Goal: Task Accomplishment & Management: Use online tool/utility

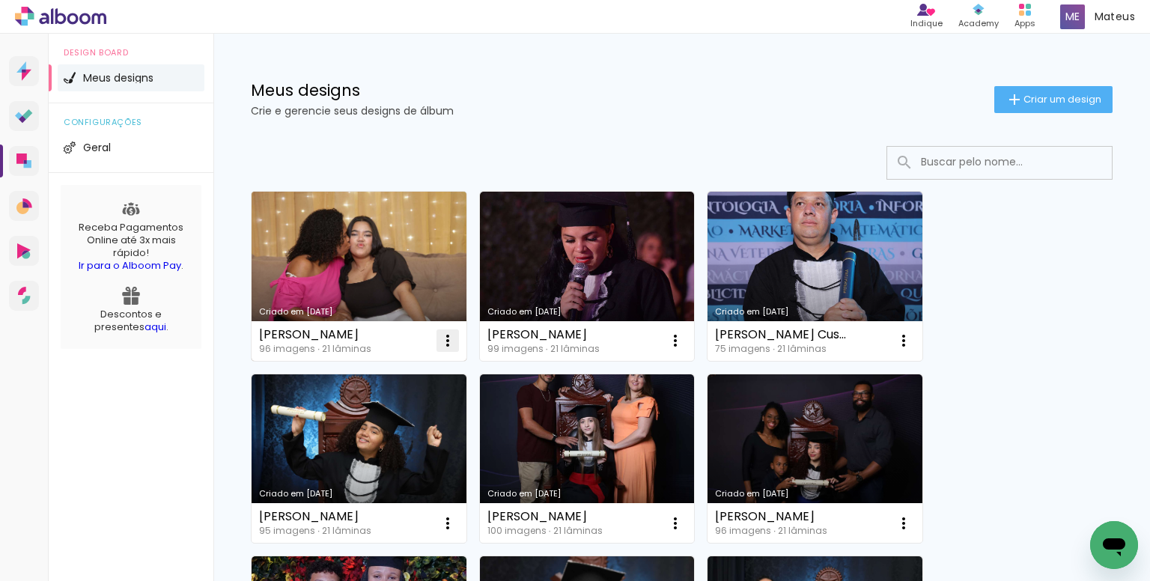
click at [442, 340] on iron-icon at bounding box center [448, 341] width 18 height 18
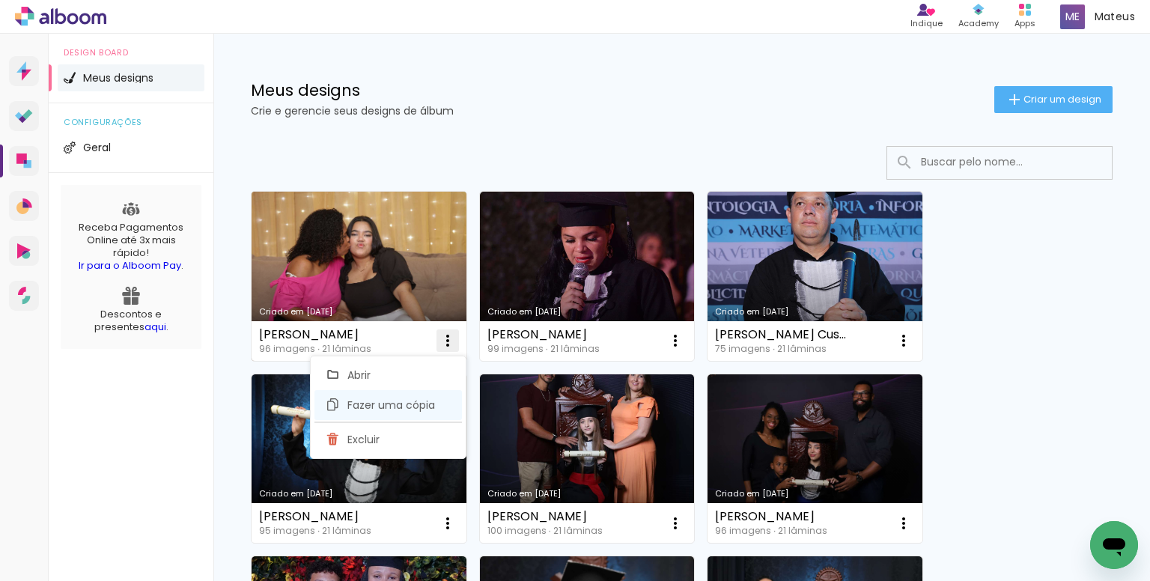
click at [365, 400] on span "Fazer uma cópia" at bounding box center [392, 405] width 88 height 10
type input "Cópia de ana julya gomes gastao"
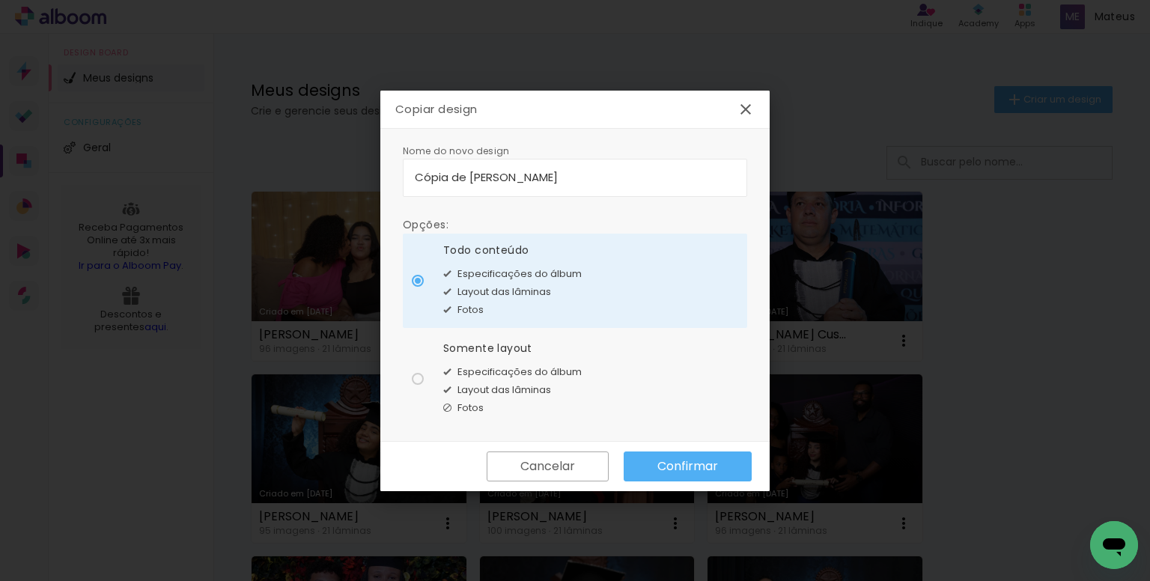
drag, startPoint x: 613, startPoint y: 177, endPoint x: 501, endPoint y: 186, distance: 112.0
click at [359, 184] on body "link( href="../../bower_components/polymer/polymer.html" rel="import" ) picture…" at bounding box center [575, 290] width 1150 height 581
click at [512, 172] on input at bounding box center [575, 177] width 321 height 17
type input "[PERSON_NAME] Ferraz"
type paper-input "[PERSON_NAME] Ferraz"
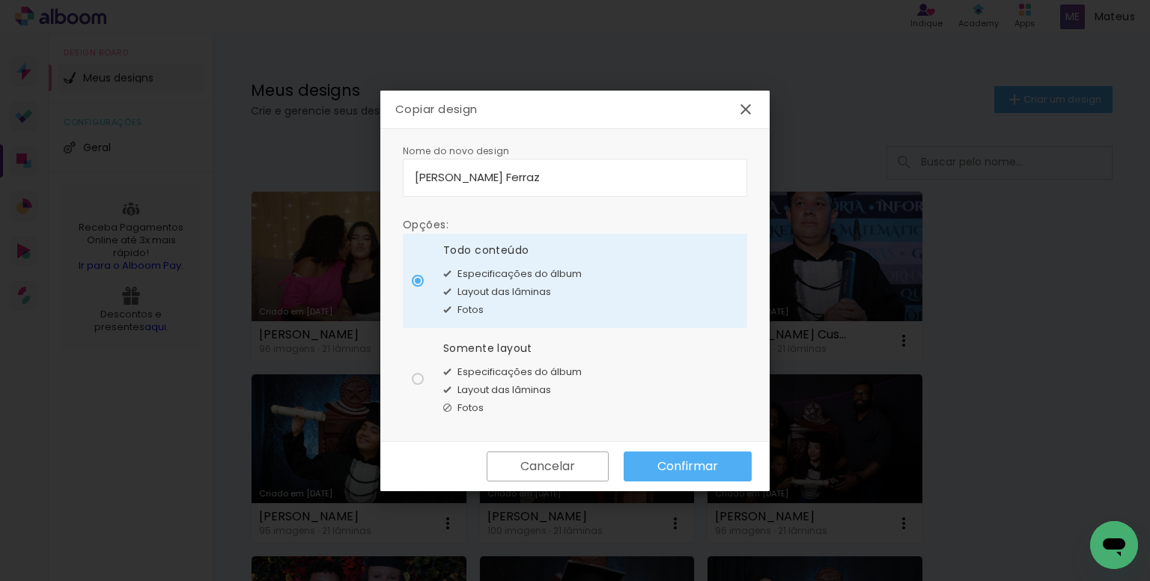
drag, startPoint x: 562, startPoint y: 372, endPoint x: 733, endPoint y: 444, distance: 185.3
click at [564, 372] on span "Especificações do álbum" at bounding box center [520, 372] width 124 height 15
type paper-radio-button "on"
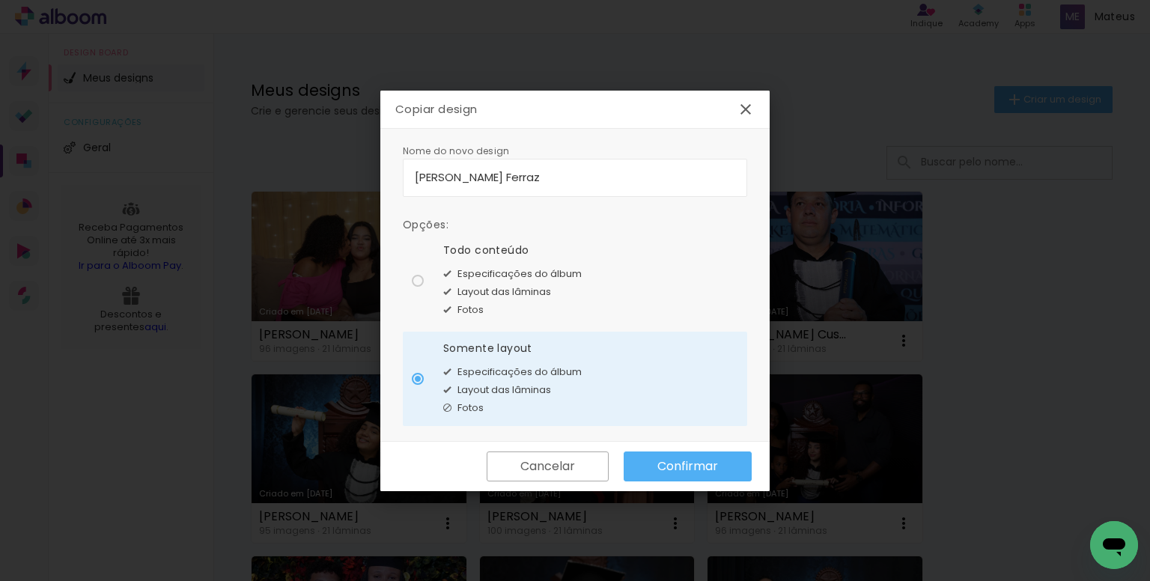
click at [726, 456] on paper-button "Confirmar" at bounding box center [688, 467] width 128 height 30
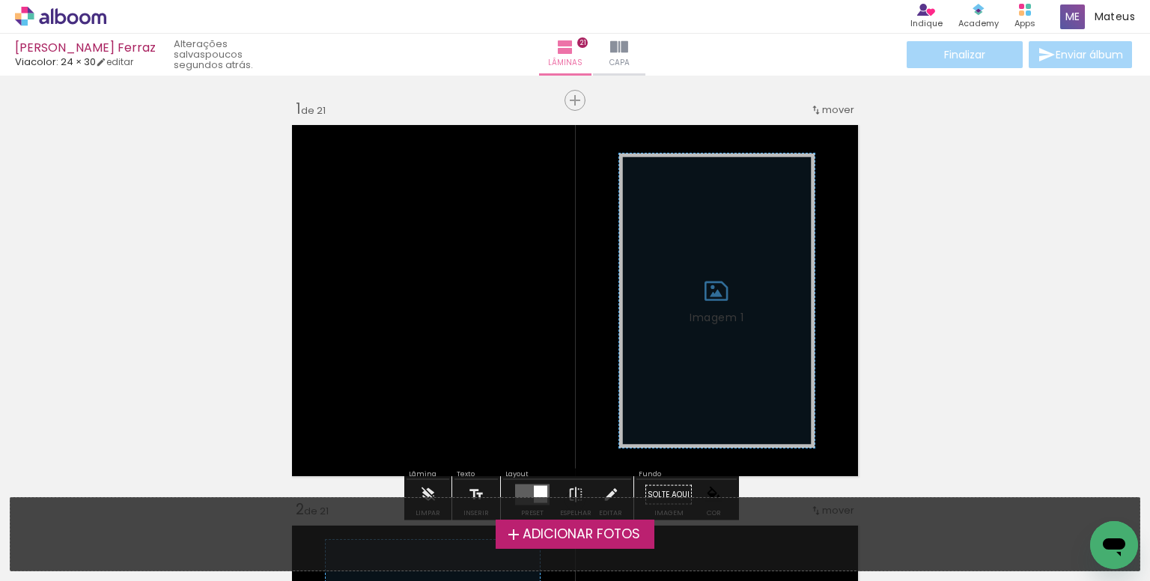
drag, startPoint x: 674, startPoint y: 87, endPoint x: 647, endPoint y: 87, distance: 27.0
click at [538, 535] on span "Adicionar Fotos" at bounding box center [582, 534] width 118 height 13
click at [0, 0] on input "file" at bounding box center [0, 0] width 0 height 0
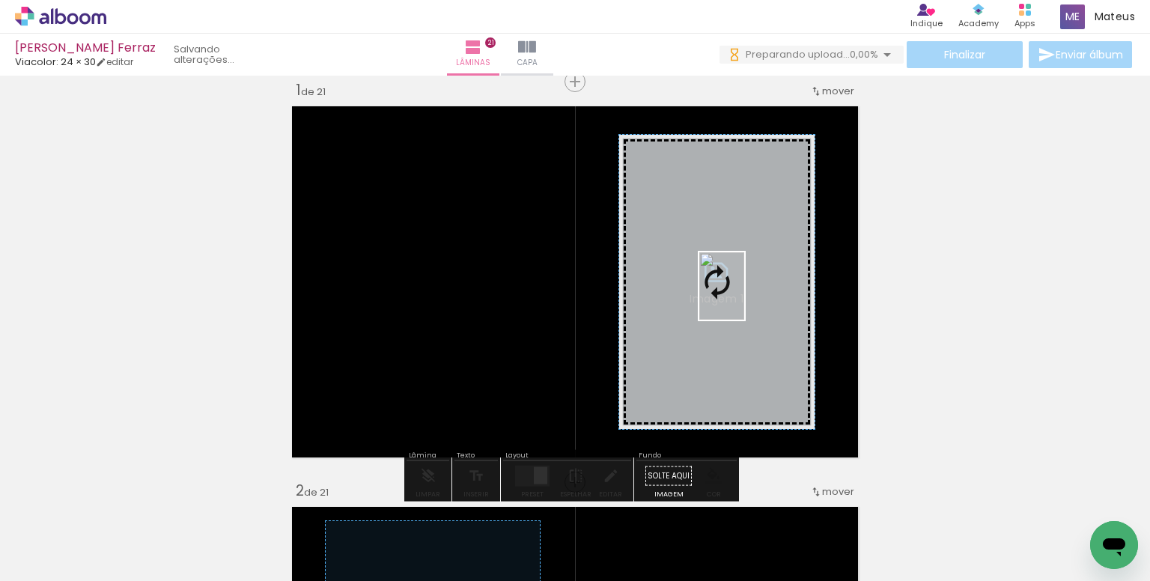
drag, startPoint x: 719, startPoint y: 366, endPoint x: 744, endPoint y: 297, distance: 73.5
click at [744, 297] on quentale-workspace at bounding box center [575, 290] width 1150 height 581
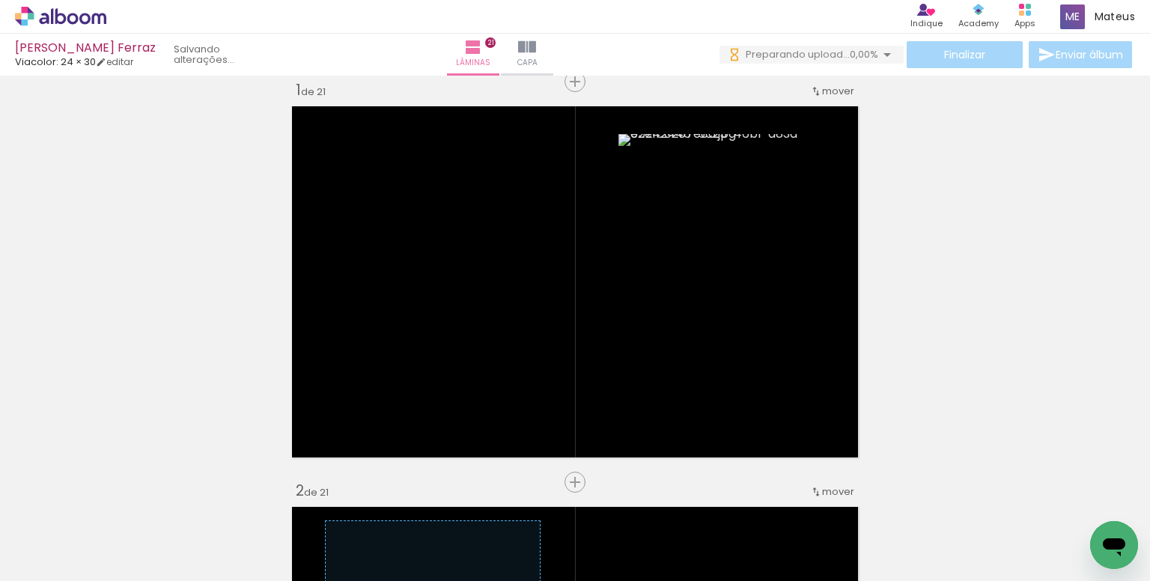
scroll to position [0, 336]
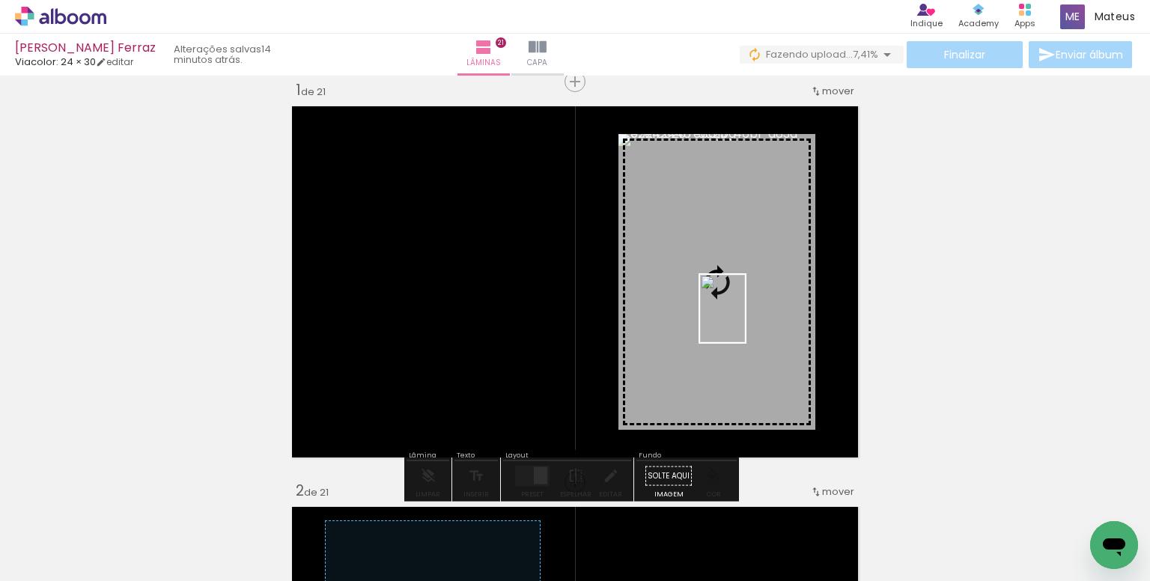
drag, startPoint x: 760, startPoint y: 540, endPoint x: 745, endPoint y: 320, distance: 220.7
click at [745, 320] on quentale-workspace at bounding box center [575, 290] width 1150 height 581
drag, startPoint x: 823, startPoint y: 557, endPoint x: 764, endPoint y: 320, distance: 244.7
click at [764, 320] on quentale-workspace at bounding box center [575, 290] width 1150 height 581
drag, startPoint x: 668, startPoint y: 504, endPoint x: 711, endPoint y: 300, distance: 208.3
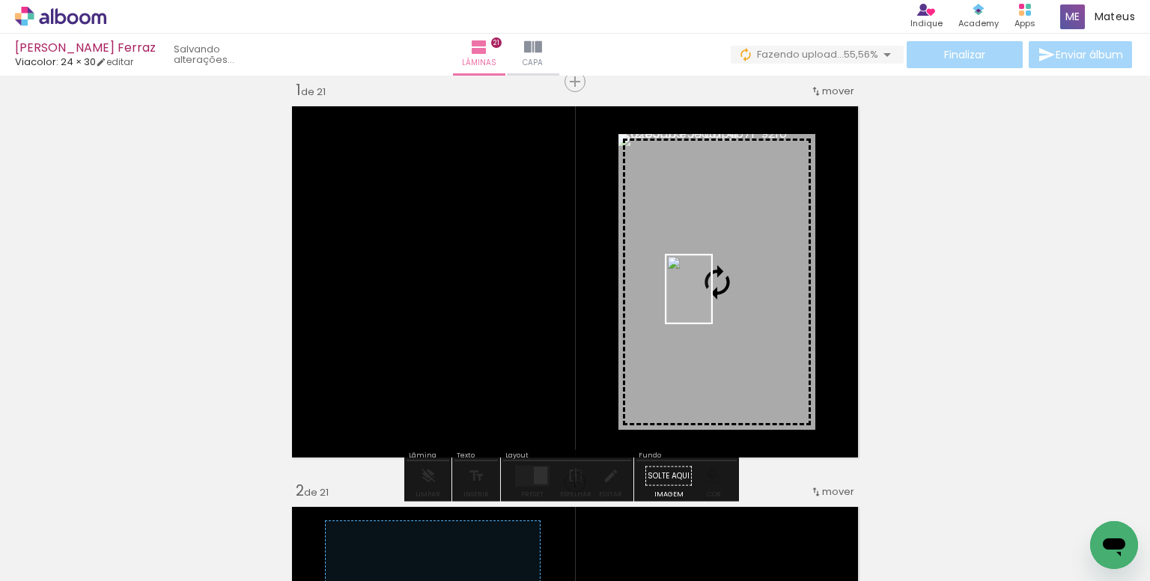
click at [711, 300] on quentale-workspace at bounding box center [575, 290] width 1150 height 581
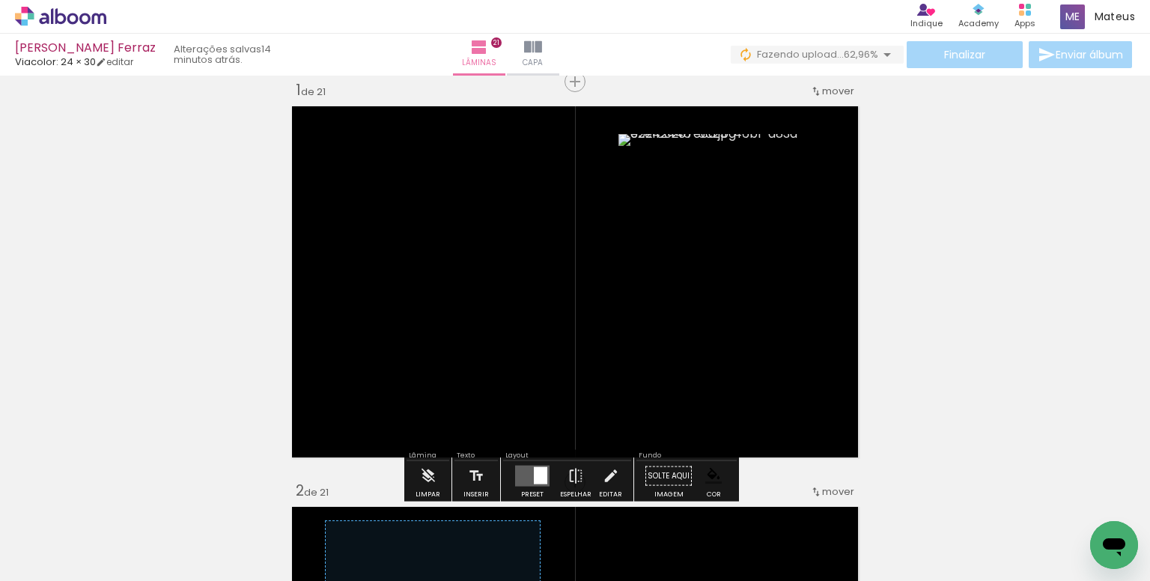
click at [761, 222] on paper-item at bounding box center [771, 227] width 27 height 10
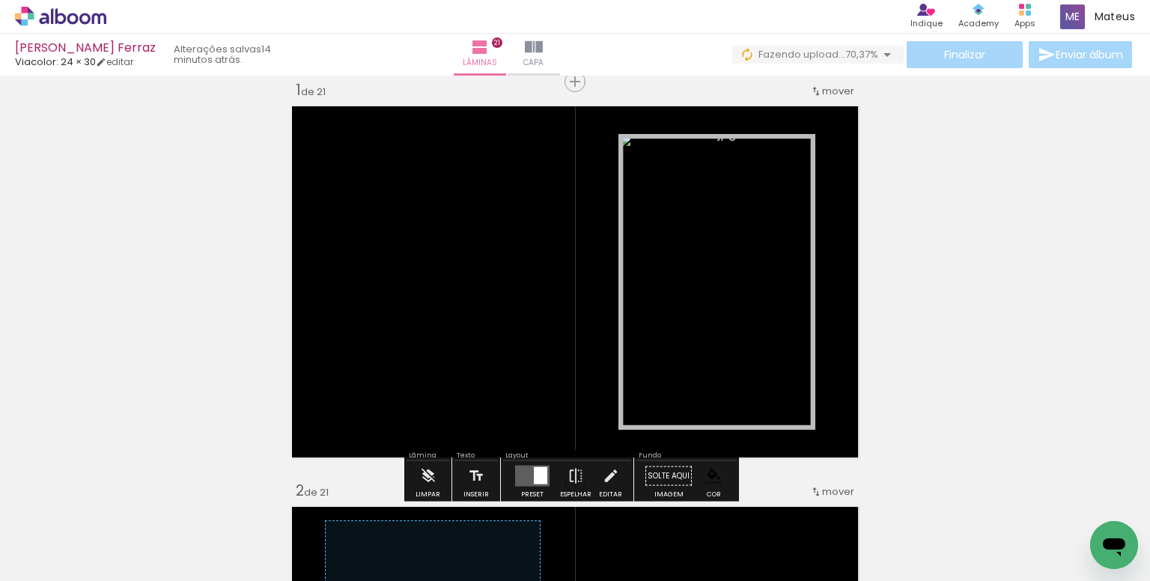
click at [770, 218] on paper-item at bounding box center [771, 216] width 27 height 10
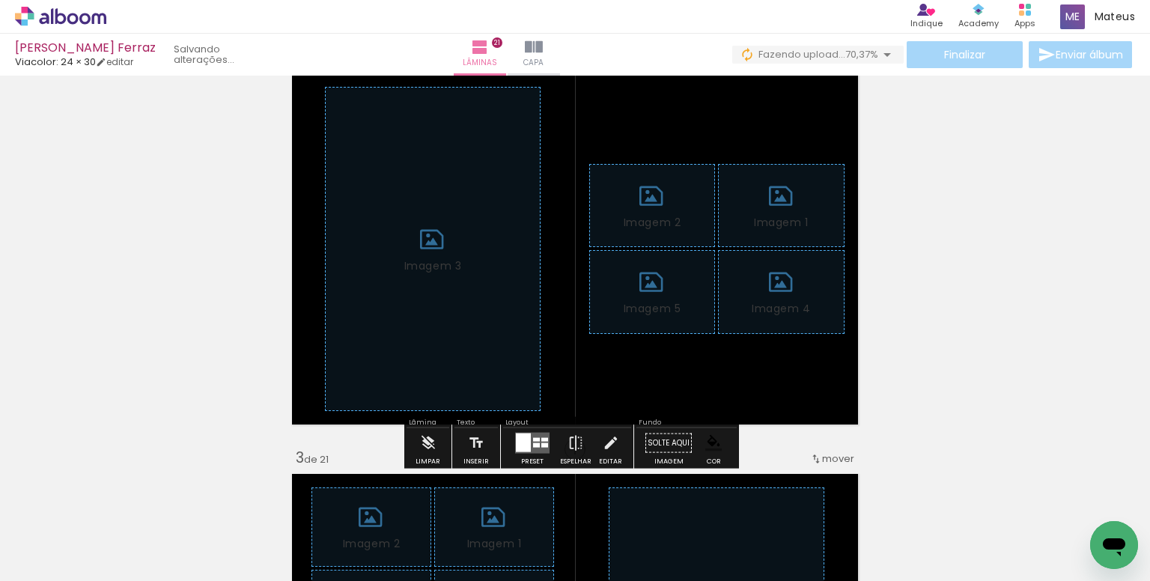
scroll to position [468, 0]
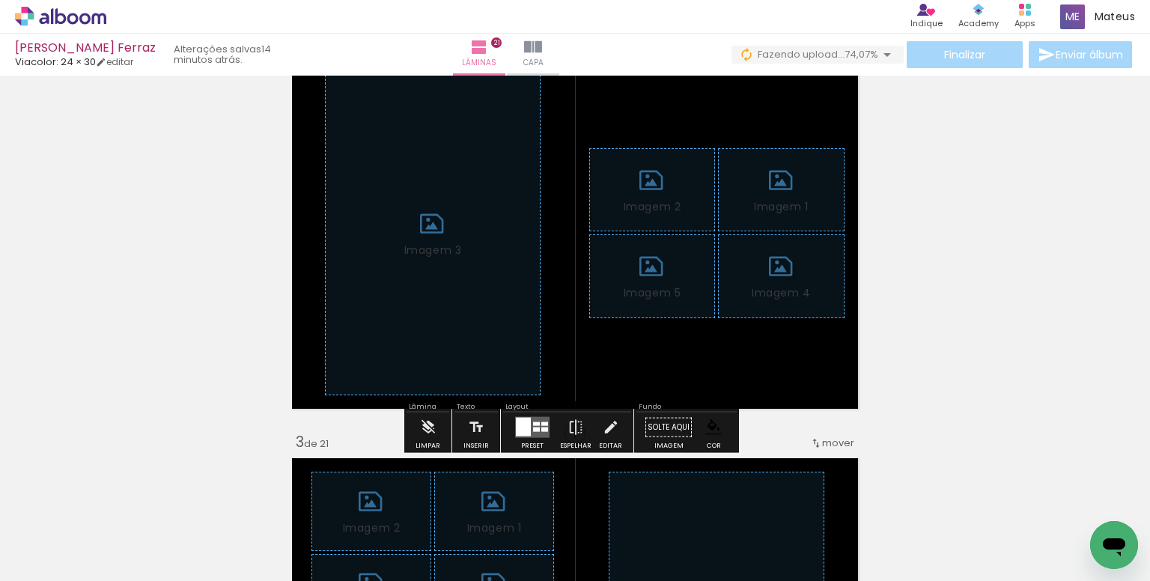
drag, startPoint x: 434, startPoint y: 433, endPoint x: 443, endPoint y: 432, distance: 9.8
click at [434, 434] on iron-icon at bounding box center [428, 428] width 16 height 30
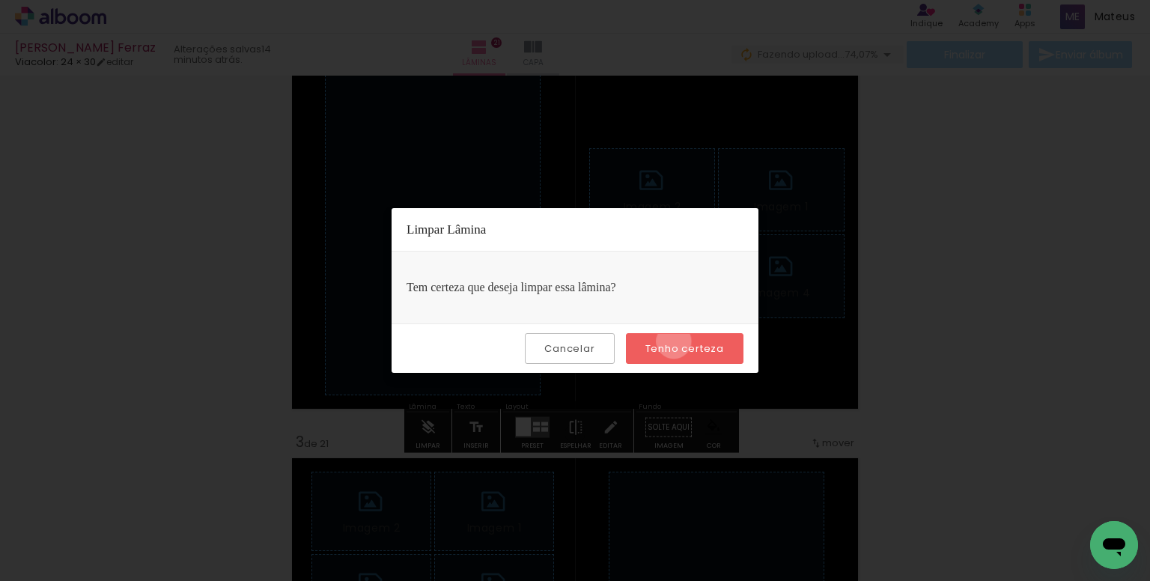
click at [0, 0] on slot "Tenho certeza" at bounding box center [0, 0] width 0 height 0
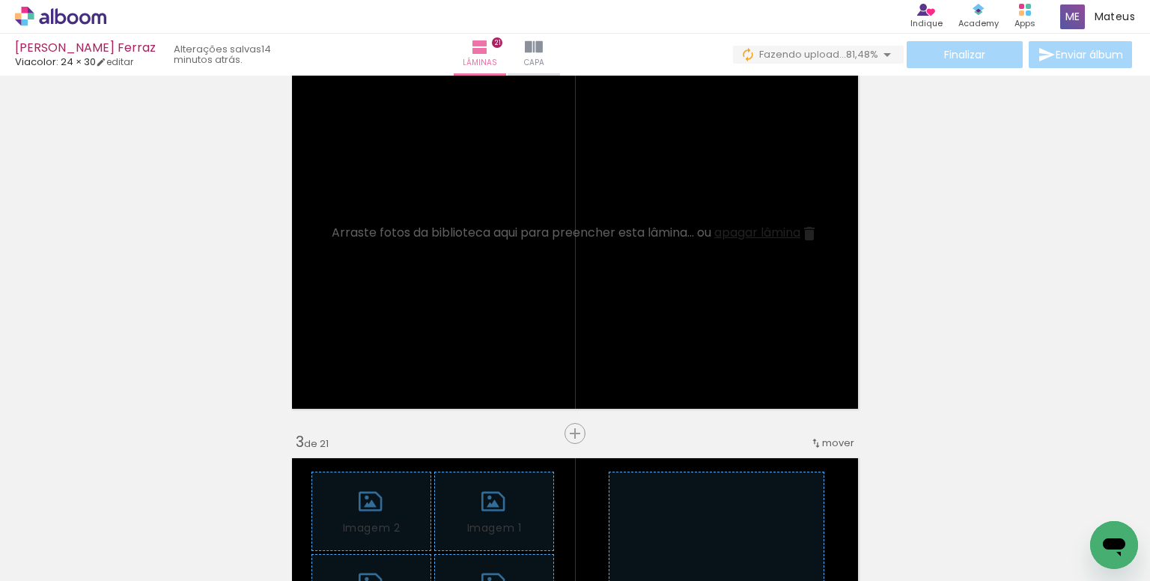
click at [60, 535] on input "Todas as fotos" at bounding box center [41, 536] width 57 height 13
click at [0, 0] on slot "Não utilizadas" at bounding box center [0, 0] width 0 height 0
type input "Não utilizadas"
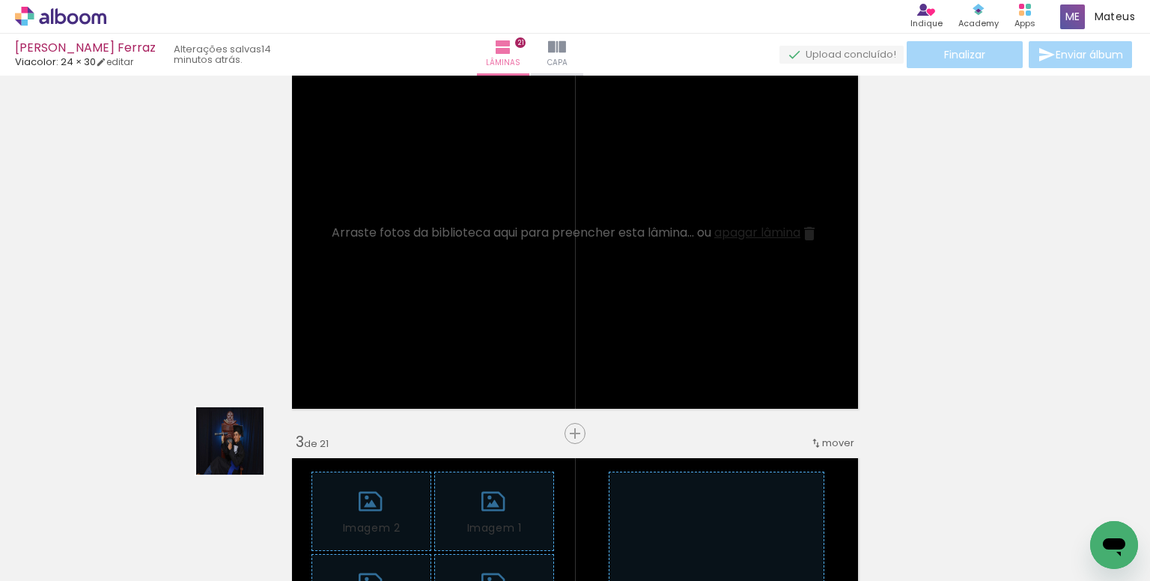
drag, startPoint x: 241, startPoint y: 452, endPoint x: 374, endPoint y: 335, distance: 177.8
click at [374, 335] on quentale-workspace at bounding box center [575, 290] width 1150 height 581
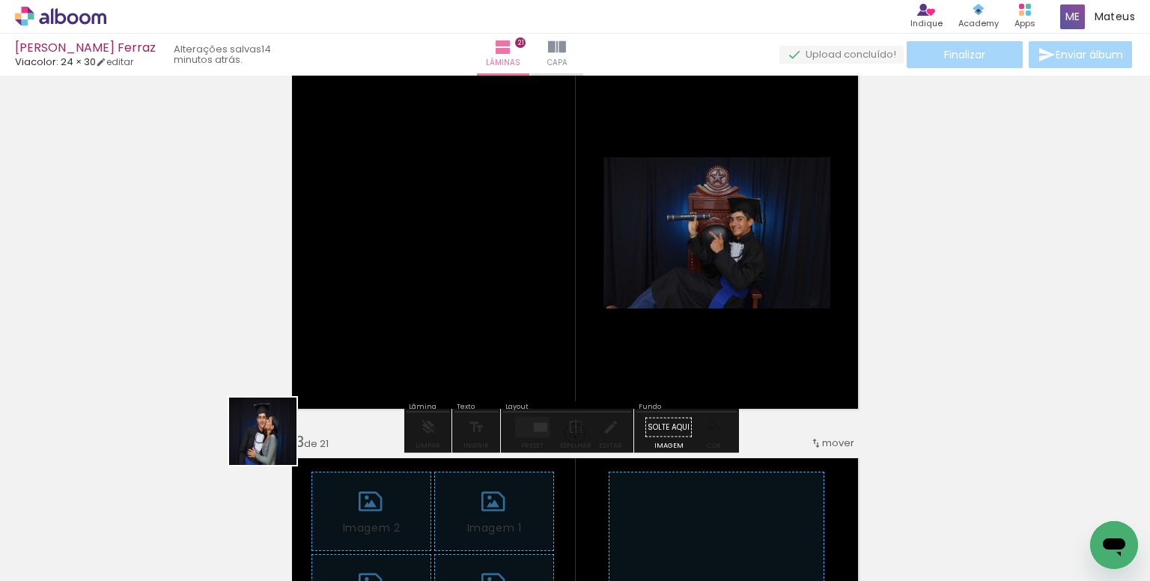
drag, startPoint x: 168, startPoint y: 541, endPoint x: 278, endPoint y: 420, distance: 163.3
click at [365, 351] on quentale-workspace at bounding box center [575, 290] width 1150 height 581
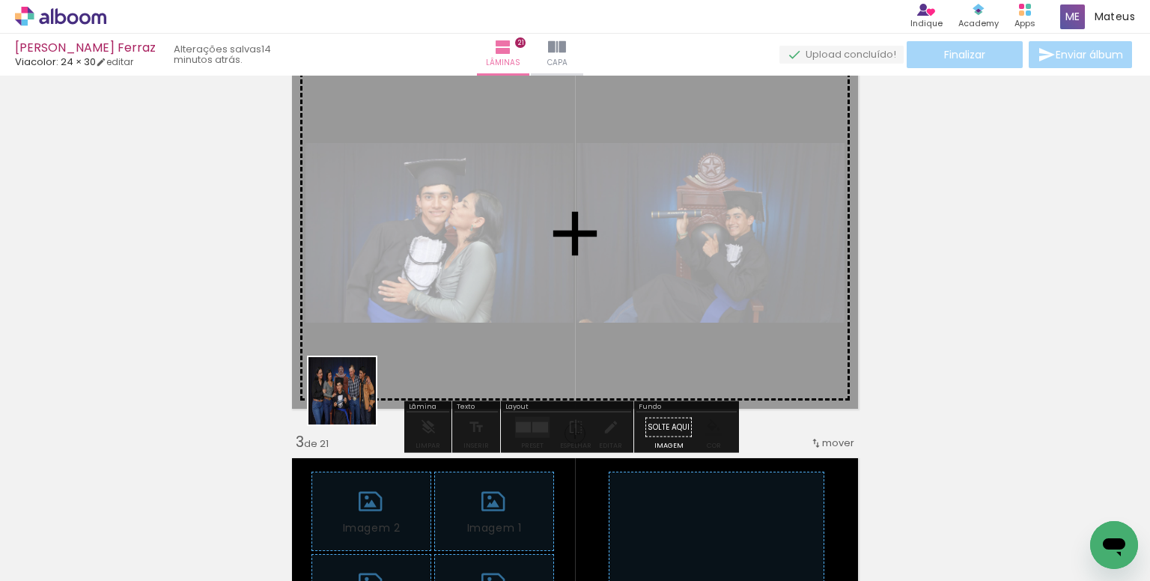
drag, startPoint x: 310, startPoint y: 470, endPoint x: 376, endPoint y: 363, distance: 125.1
click at [376, 363] on quentale-workspace at bounding box center [575, 290] width 1150 height 581
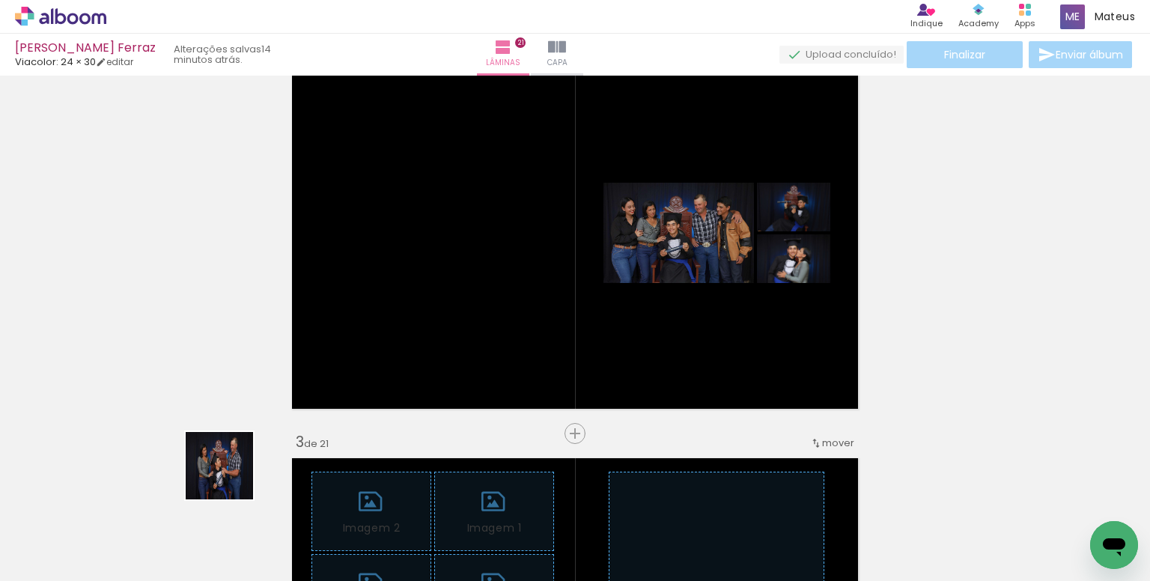
drag, startPoint x: 204, startPoint y: 497, endPoint x: 479, endPoint y: 487, distance: 275.8
click at [404, 327] on quentale-workspace at bounding box center [575, 290] width 1150 height 581
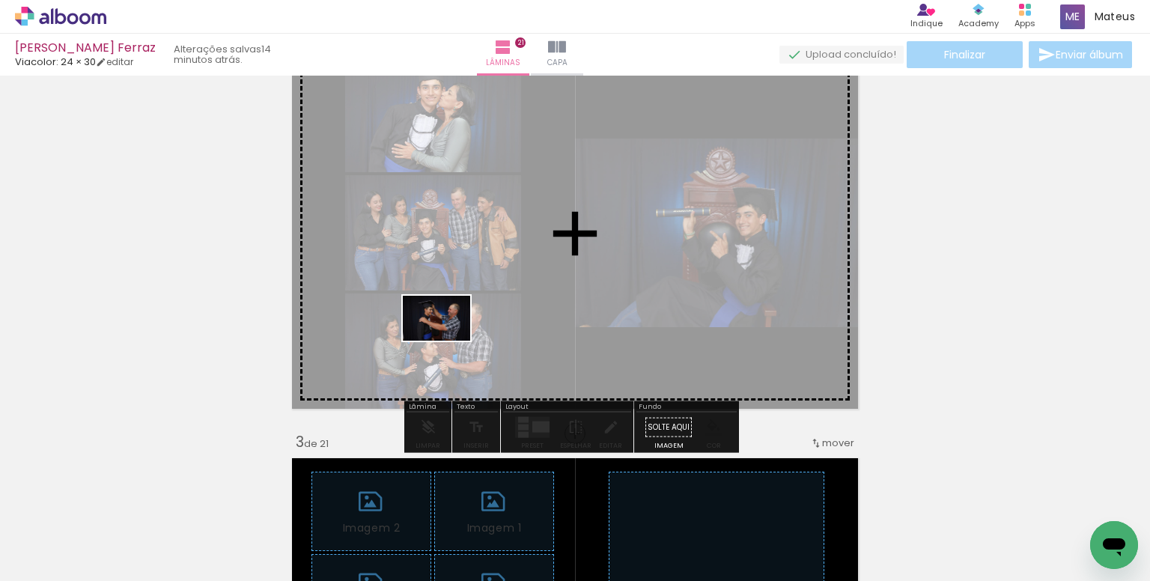
drag, startPoint x: 336, startPoint y: 548, endPoint x: 448, endPoint y: 341, distance: 235.9
click at [448, 341] on quentale-workspace at bounding box center [575, 290] width 1150 height 581
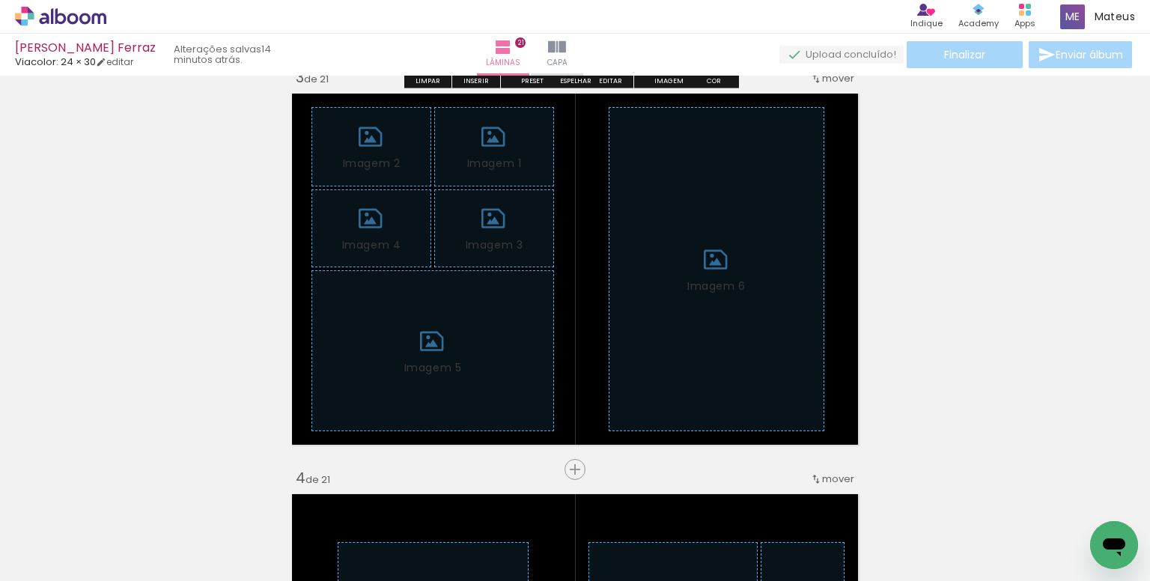
scroll to position [917, 0]
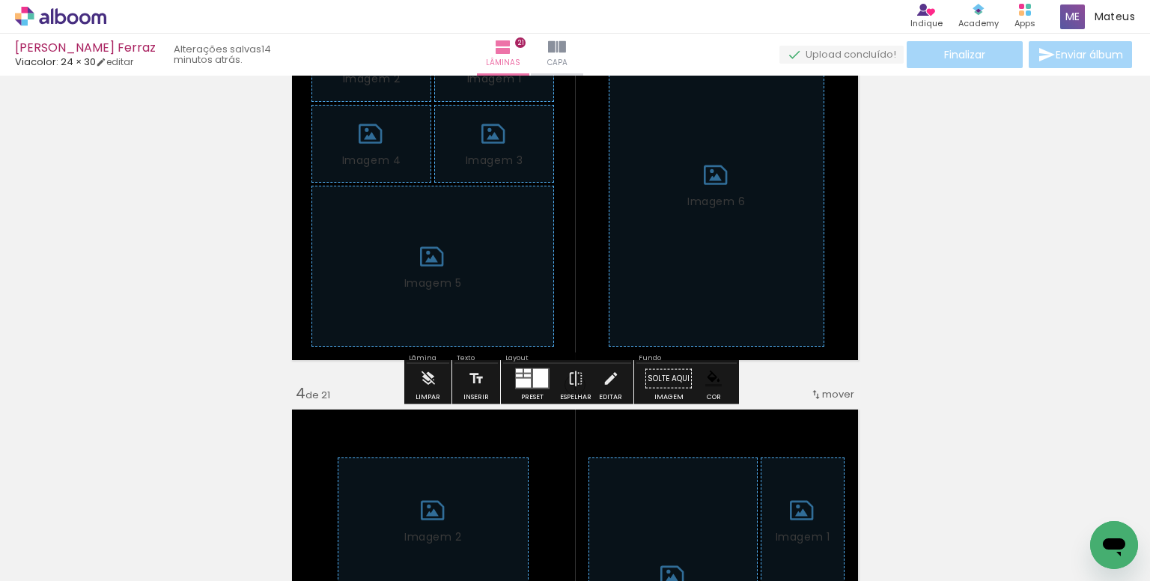
drag, startPoint x: 418, startPoint y: 377, endPoint x: 629, endPoint y: 336, distance: 215.3
click at [422, 377] on paper-button "Limpar" at bounding box center [428, 383] width 32 height 38
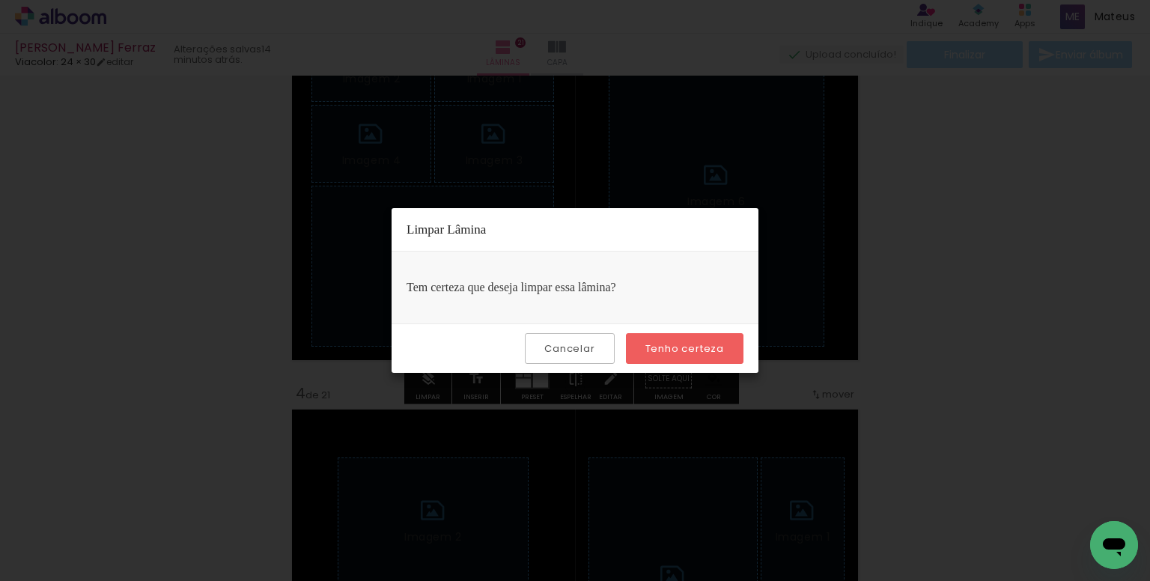
click at [670, 338] on paper-button "Tenho certeza" at bounding box center [685, 348] width 118 height 31
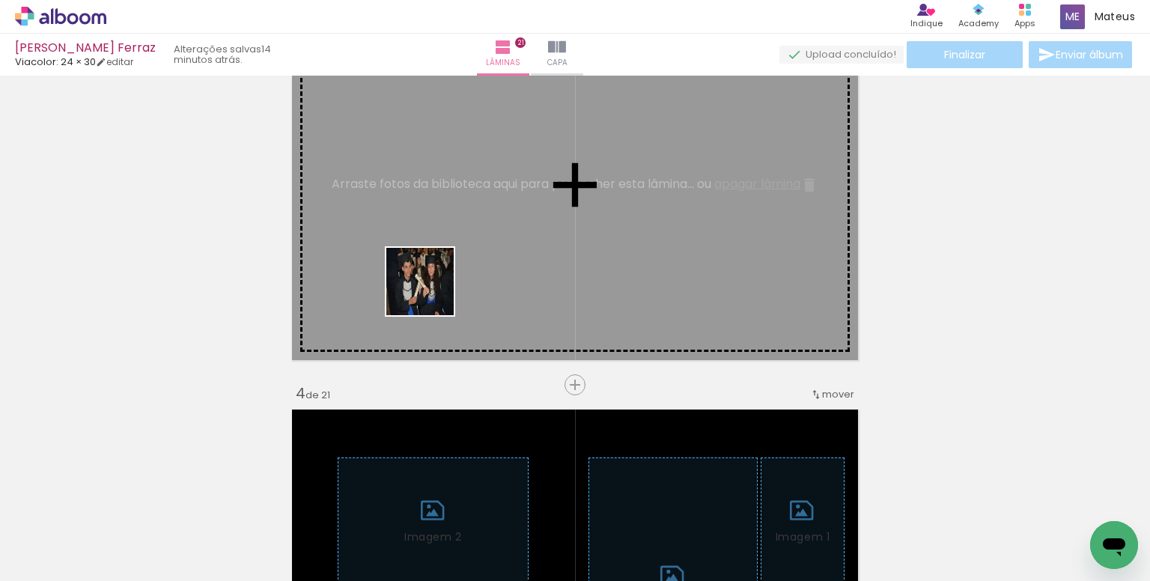
drag, startPoint x: 359, startPoint y: 489, endPoint x: 434, endPoint y: 285, distance: 217.0
click at [434, 285] on quentale-workspace at bounding box center [575, 290] width 1150 height 581
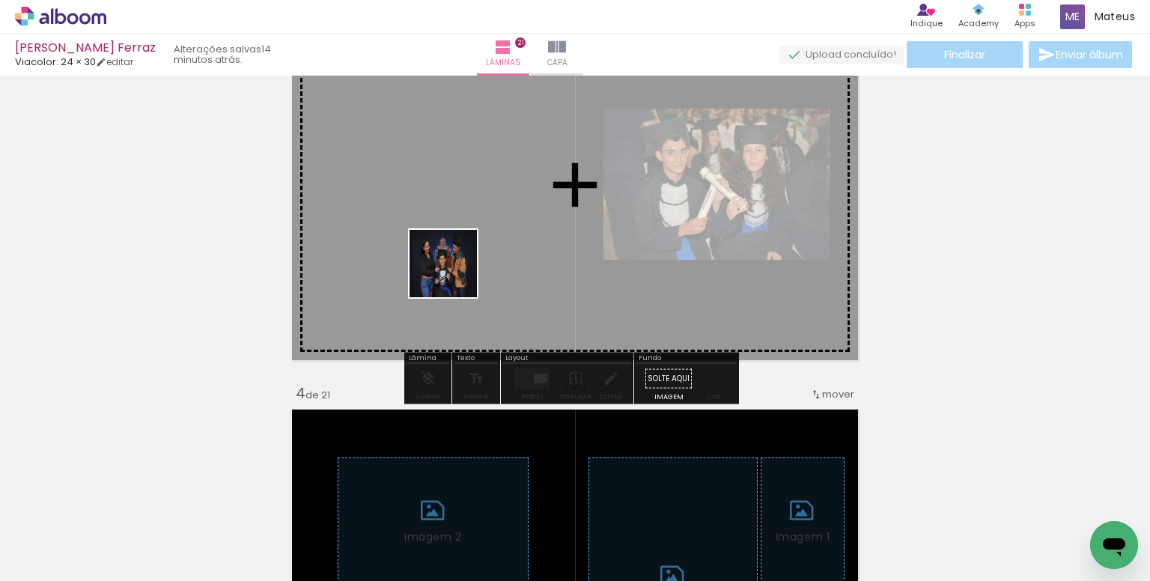
drag, startPoint x: 348, startPoint y: 534, endPoint x: 694, endPoint y: 486, distance: 349.3
click at [457, 267] on quentale-workspace at bounding box center [575, 290] width 1150 height 581
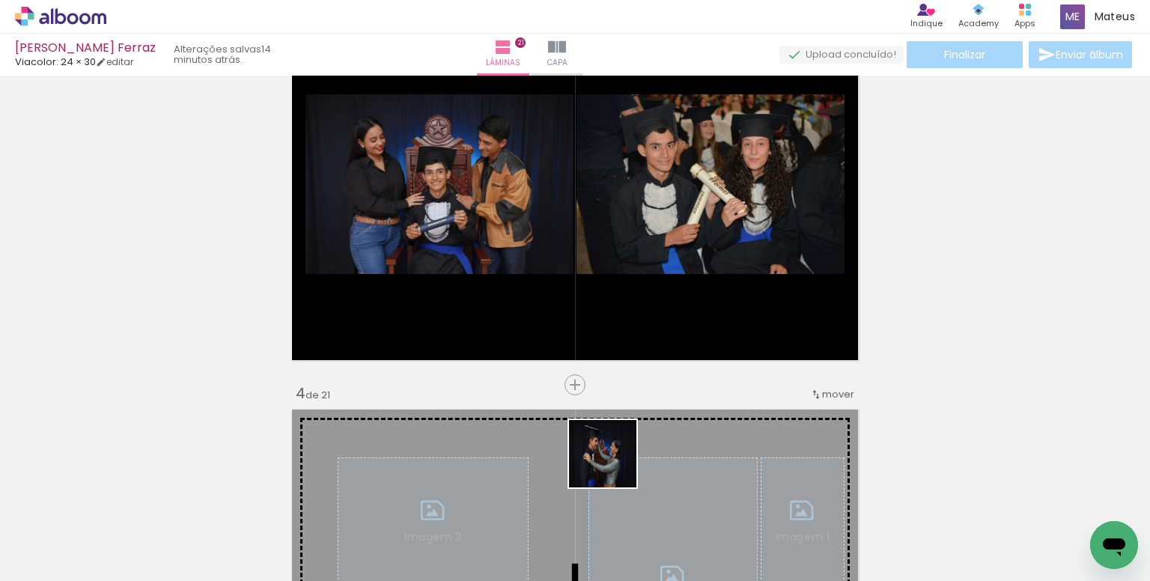
drag, startPoint x: 596, startPoint y: 531, endPoint x: 701, endPoint y: 494, distance: 111.1
click at [604, 297] on quentale-workspace at bounding box center [575, 290] width 1150 height 581
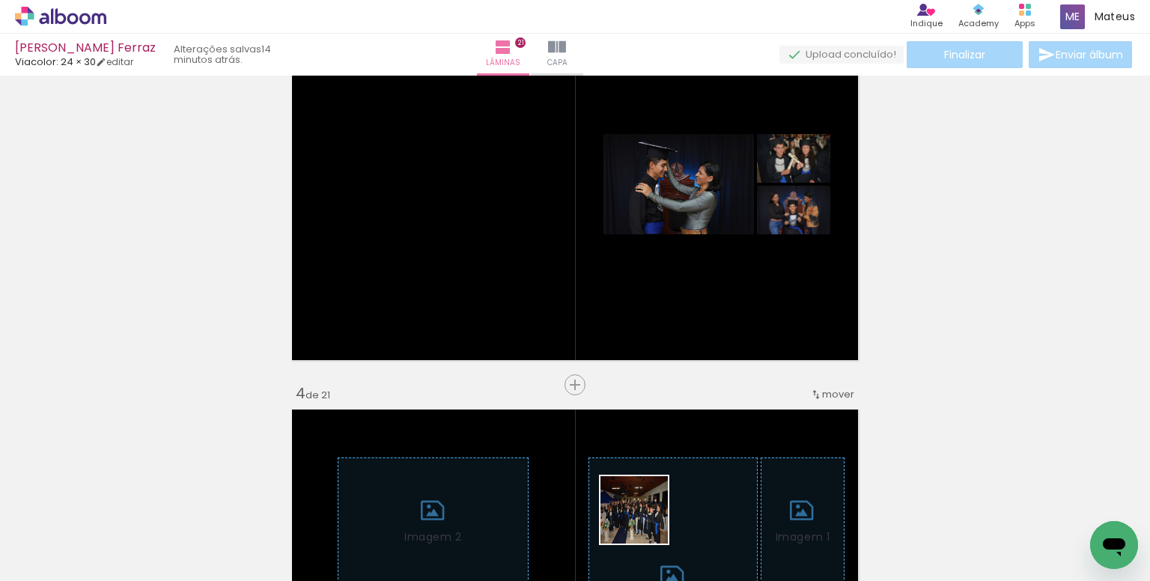
drag, startPoint x: 646, startPoint y: 521, endPoint x: 625, endPoint y: 279, distance: 242.8
click at [625, 279] on quentale-workspace at bounding box center [575, 290] width 1150 height 581
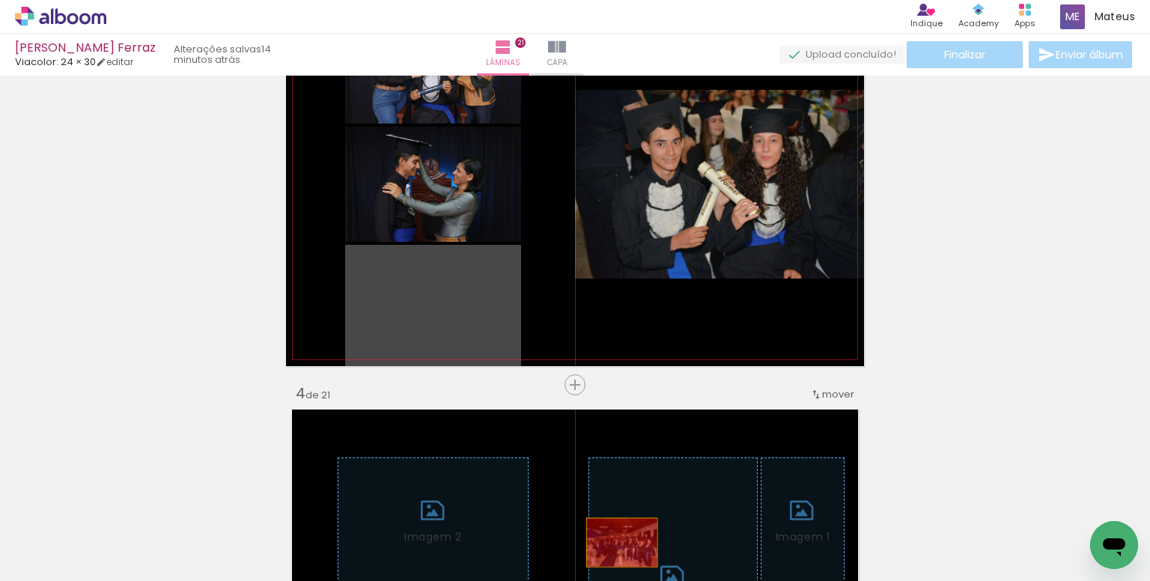
drag, startPoint x: 461, startPoint y: 288, endPoint x: 615, endPoint y: 547, distance: 300.6
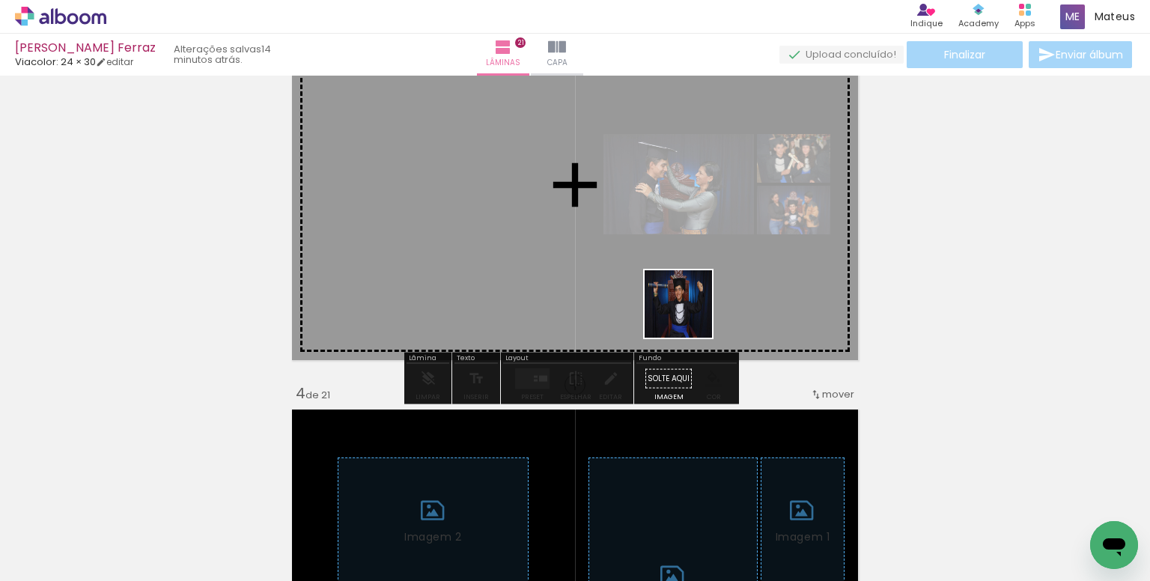
drag, startPoint x: 699, startPoint y: 336, endPoint x: 669, endPoint y: 252, distance: 89.8
click at [669, 252] on quentale-workspace at bounding box center [575, 290] width 1150 height 581
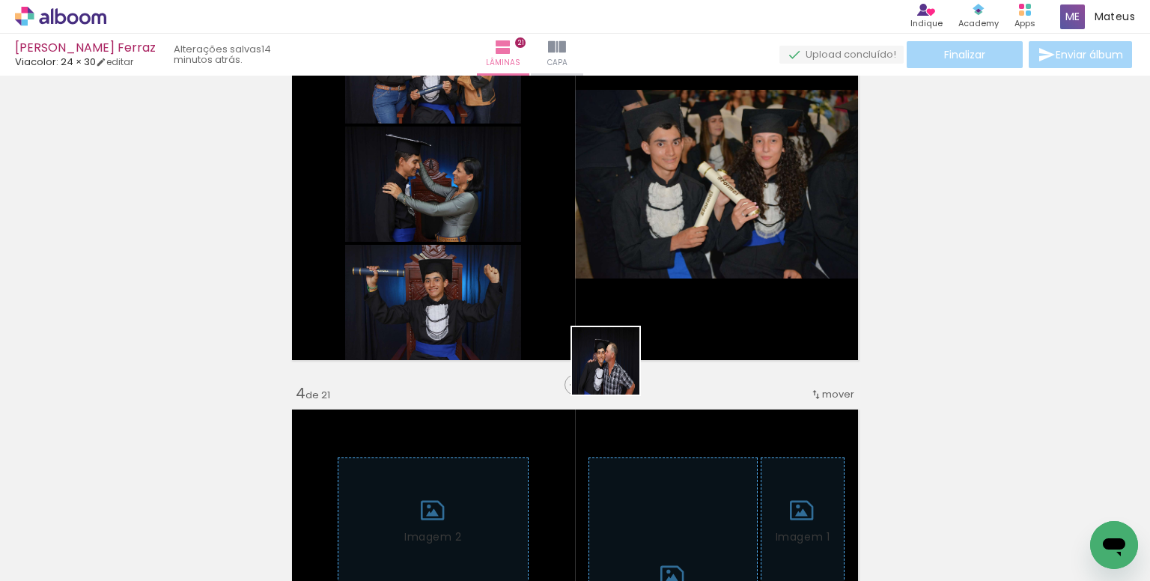
drag, startPoint x: 602, startPoint y: 473, endPoint x: 607, endPoint y: 240, distance: 233.7
click at [607, 240] on quentale-workspace at bounding box center [575, 290] width 1150 height 581
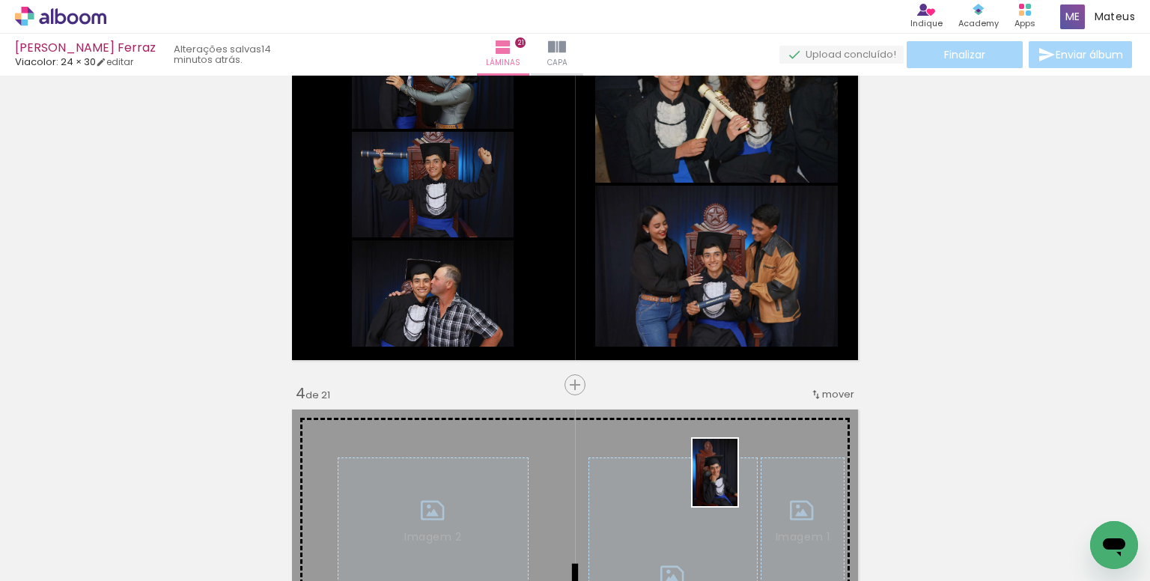
drag, startPoint x: 733, startPoint y: 535, endPoint x: 689, endPoint y: 528, distance: 44.8
click at [735, 530] on div at bounding box center [736, 530] width 45 height 67
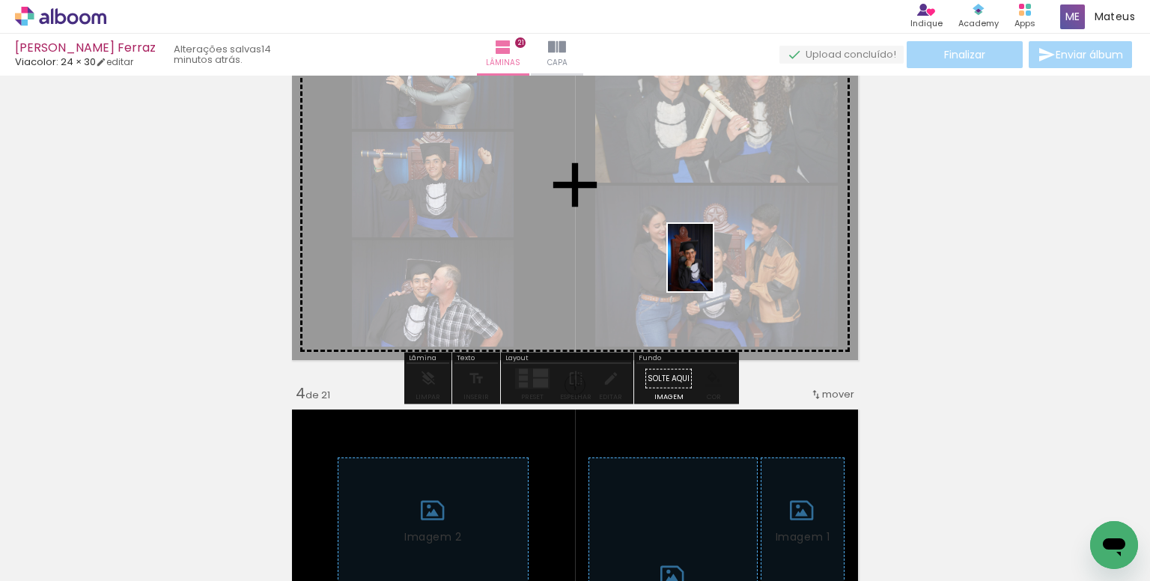
drag, startPoint x: 741, startPoint y: 538, endPoint x: 713, endPoint y: 269, distance: 271.1
click at [713, 269] on quentale-workspace at bounding box center [575, 290] width 1150 height 581
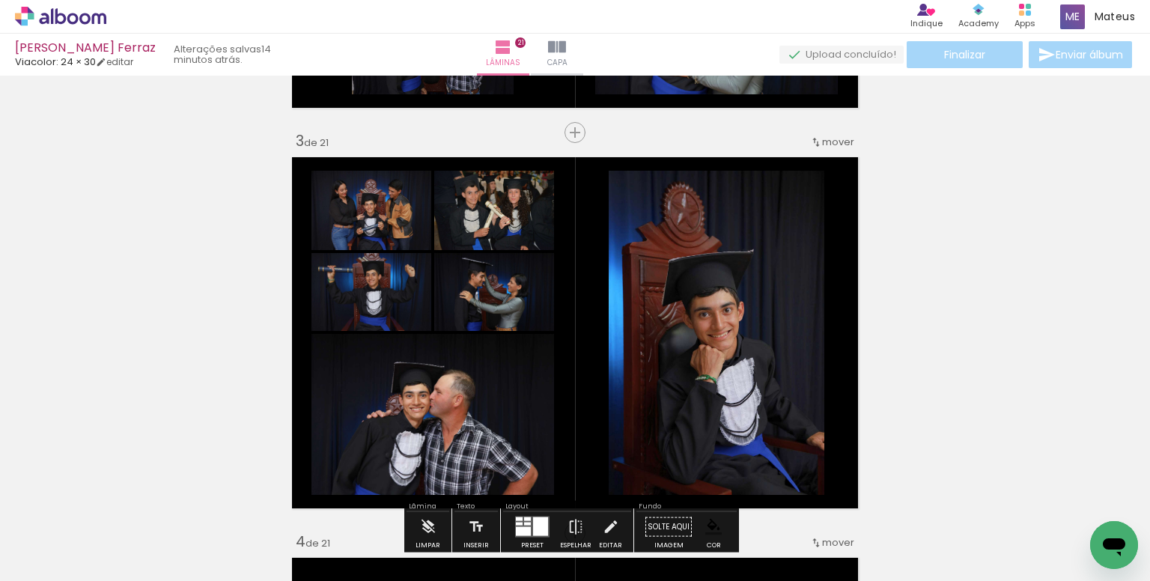
scroll to position [768, 0]
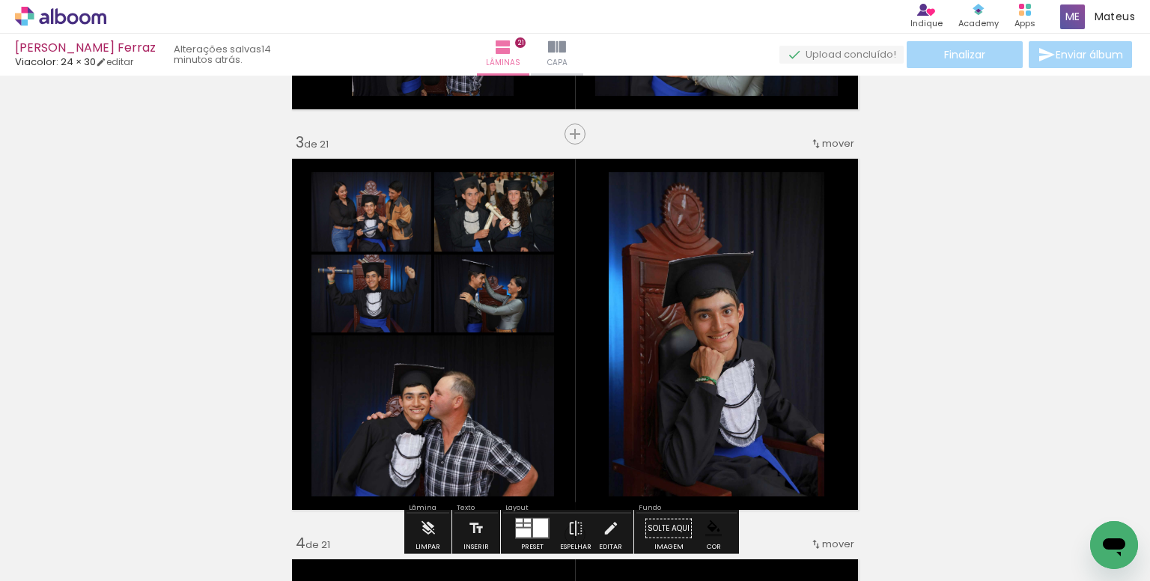
click at [758, 258] on paper-item at bounding box center [761, 254] width 27 height 10
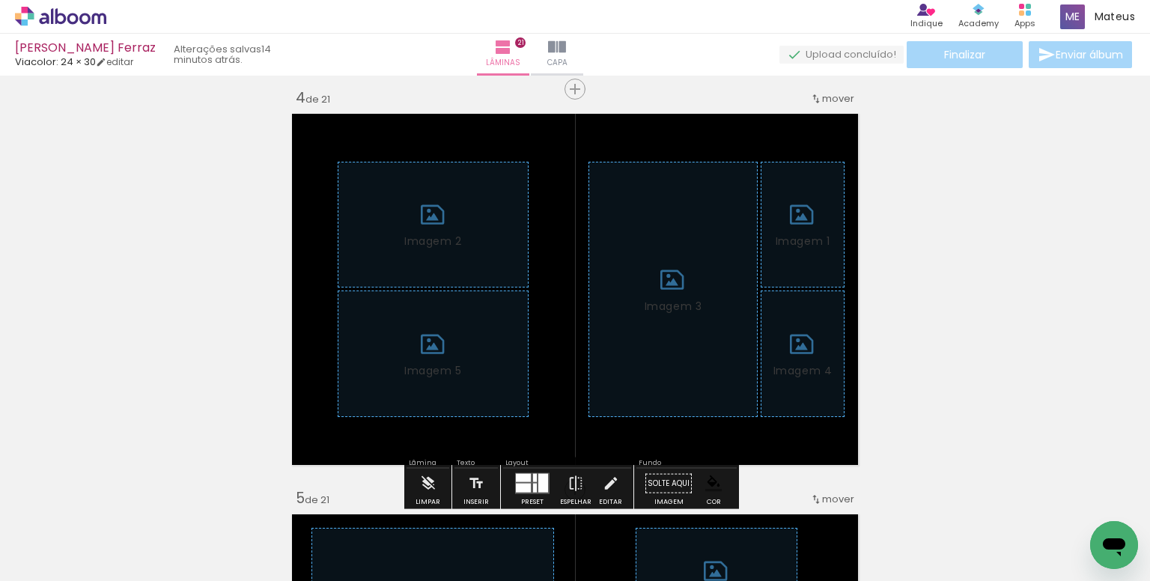
scroll to position [1217, 0]
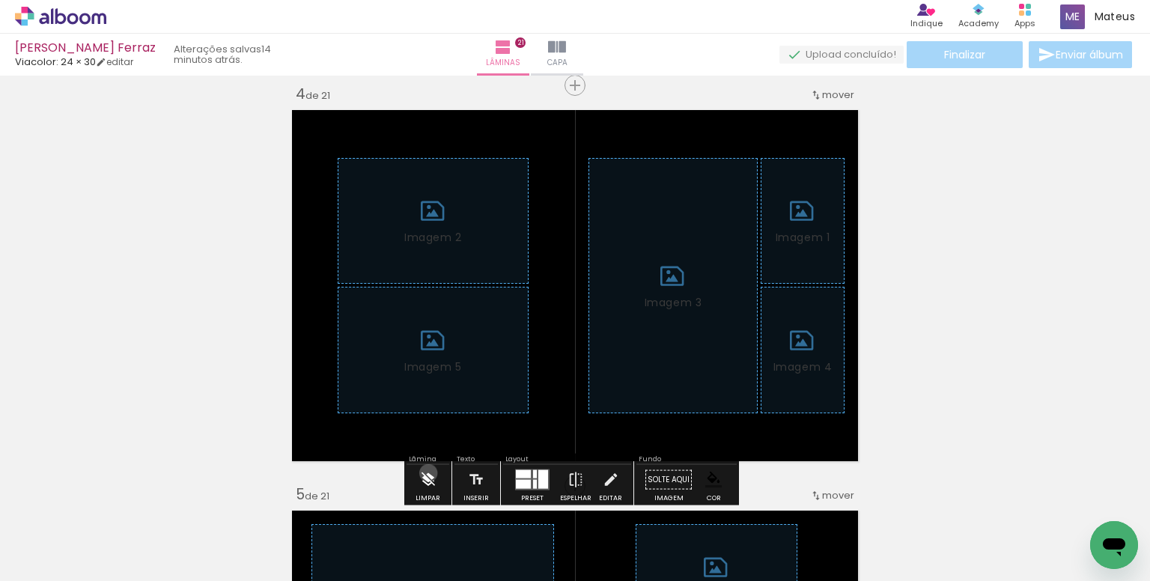
click at [428, 473] on iron-icon at bounding box center [428, 480] width 16 height 30
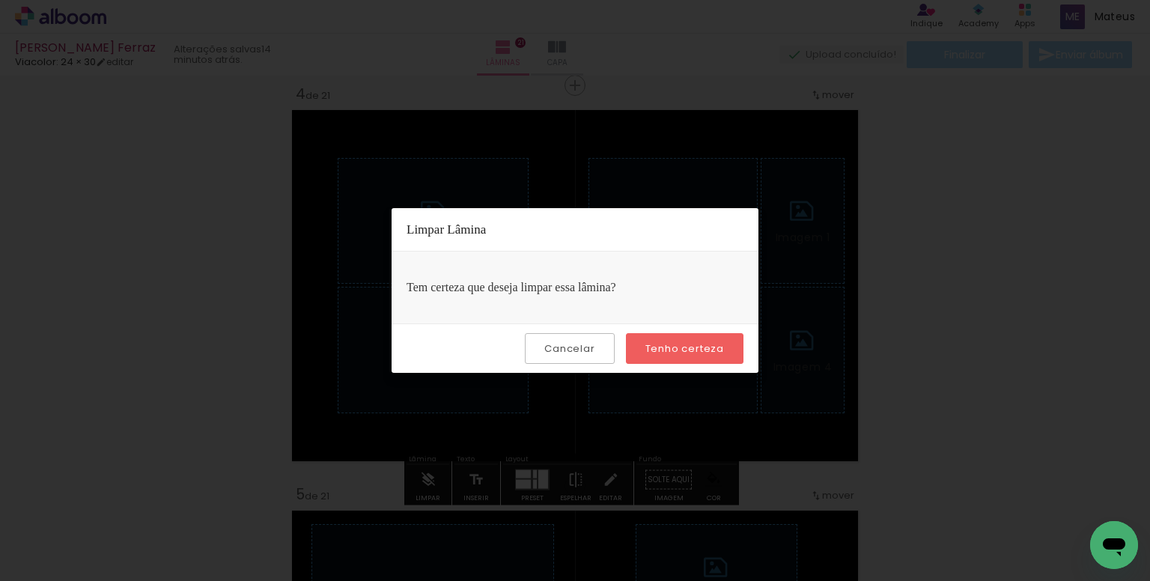
click at [0, 0] on slot "Tenho certeza" at bounding box center [0, 0] width 0 height 0
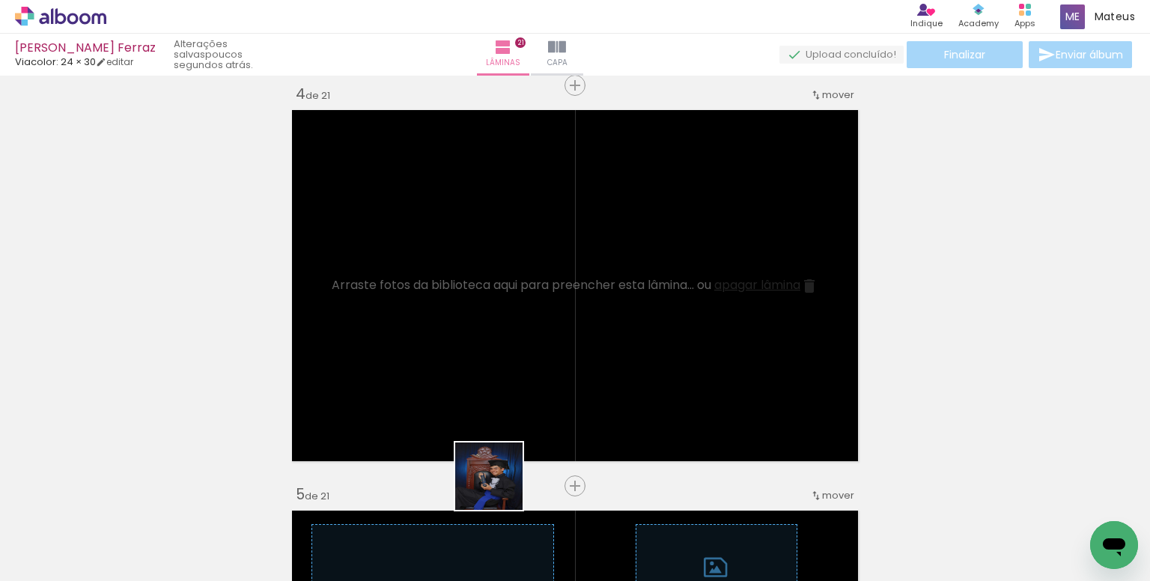
drag, startPoint x: 494, startPoint y: 509, endPoint x: 512, endPoint y: 380, distance: 130.1
click at [512, 380] on quentale-workspace at bounding box center [575, 290] width 1150 height 581
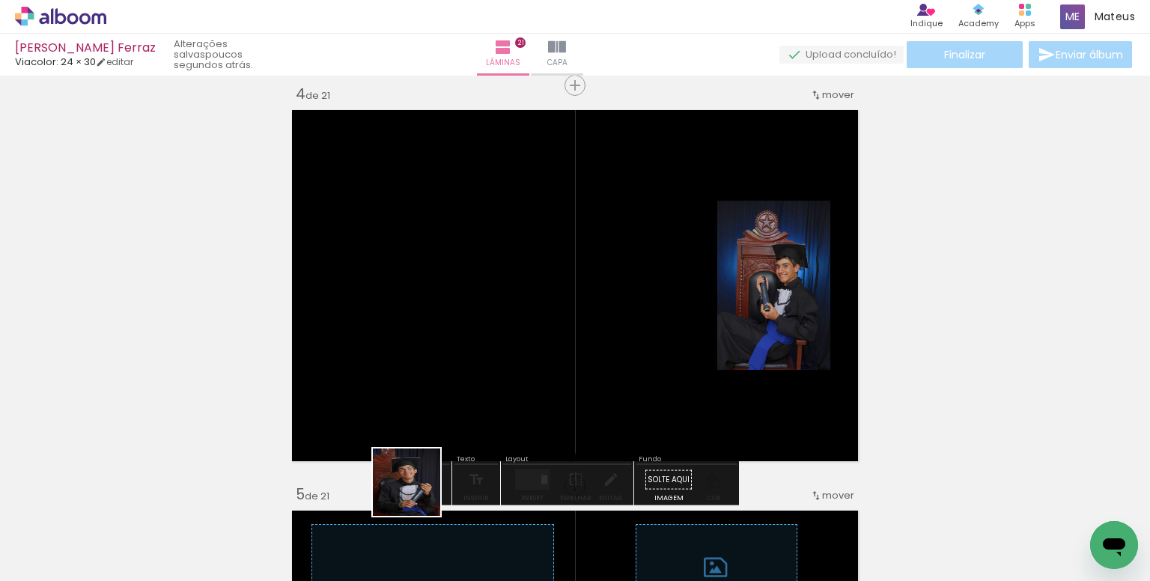
drag, startPoint x: 418, startPoint y: 494, endPoint x: 354, endPoint y: 494, distance: 64.4
click at [476, 339] on quentale-workspace at bounding box center [575, 290] width 1150 height 581
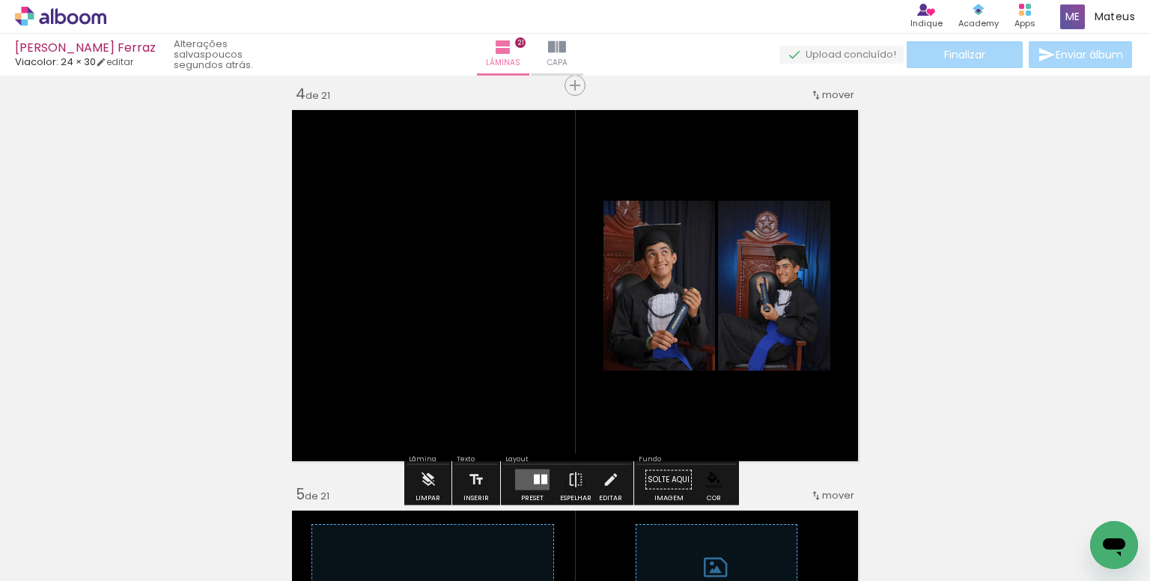
drag, startPoint x: 324, startPoint y: 520, endPoint x: 282, endPoint y: 462, distance: 71.3
click at [440, 333] on quentale-workspace at bounding box center [575, 290] width 1150 height 581
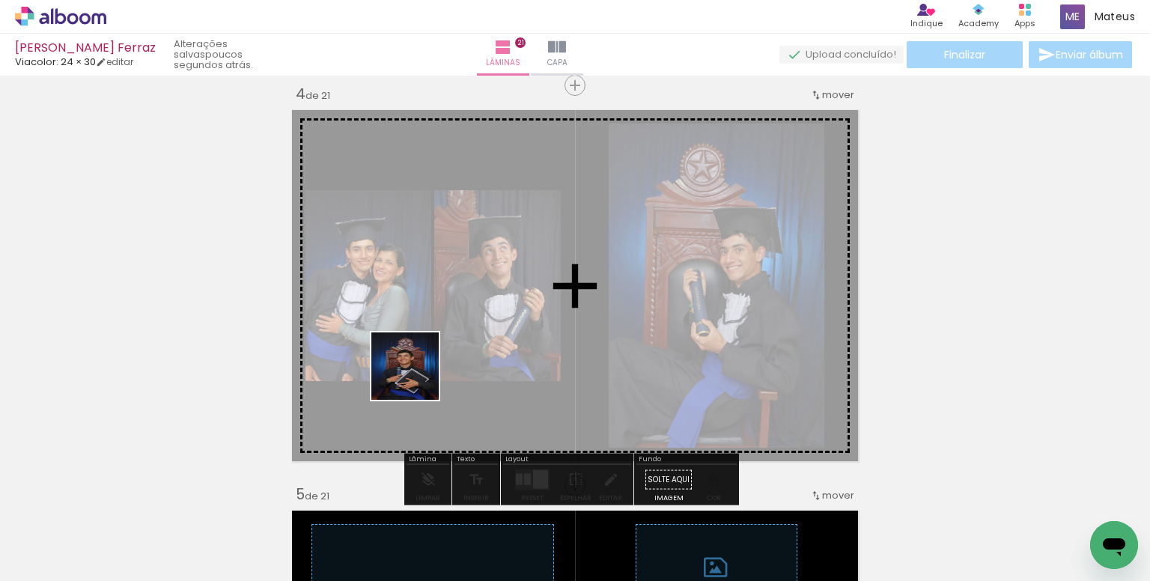
drag, startPoint x: 255, startPoint y: 516, endPoint x: 655, endPoint y: 453, distance: 404.9
click at [433, 360] on quentale-workspace at bounding box center [575, 290] width 1150 height 581
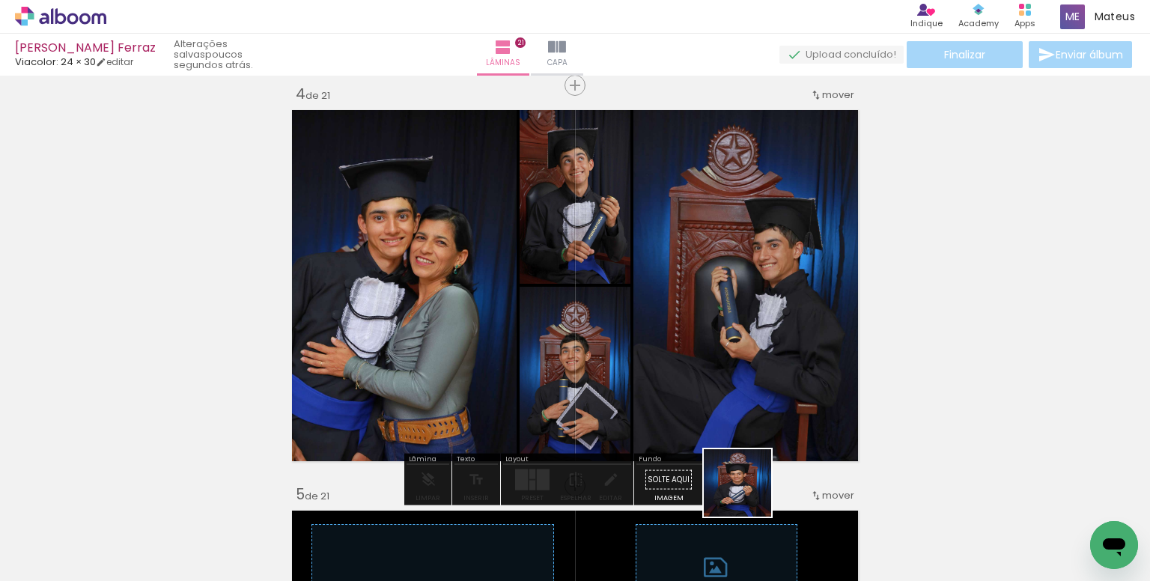
drag, startPoint x: 749, startPoint y: 509, endPoint x: 713, endPoint y: 354, distance: 159.1
click at [702, 327] on quentale-workspace at bounding box center [575, 290] width 1150 height 581
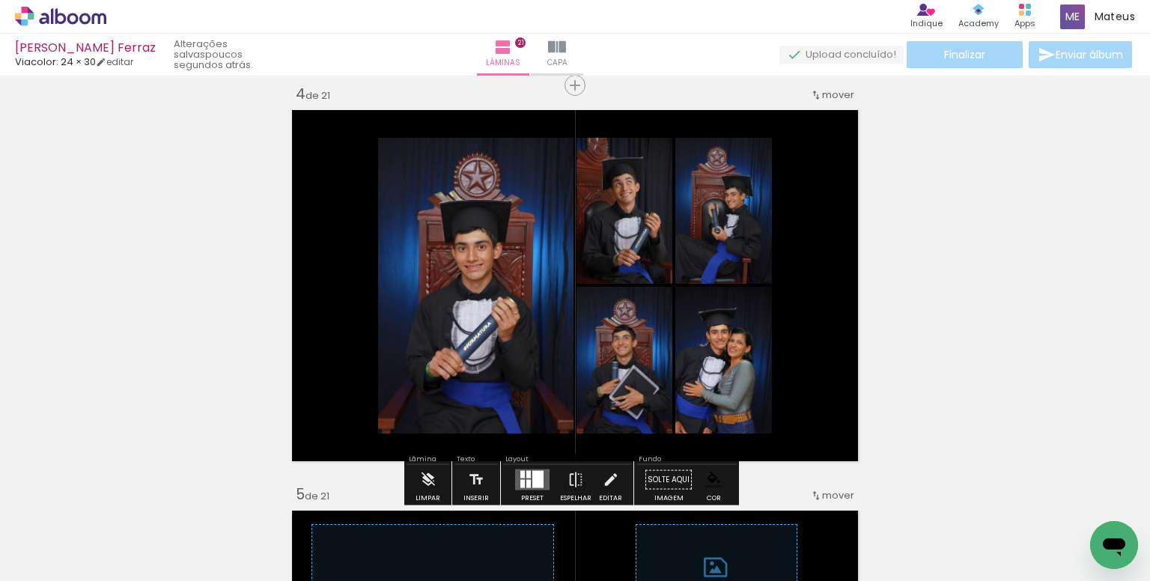
click at [515, 474] on quentale-layouter at bounding box center [532, 480] width 34 height 21
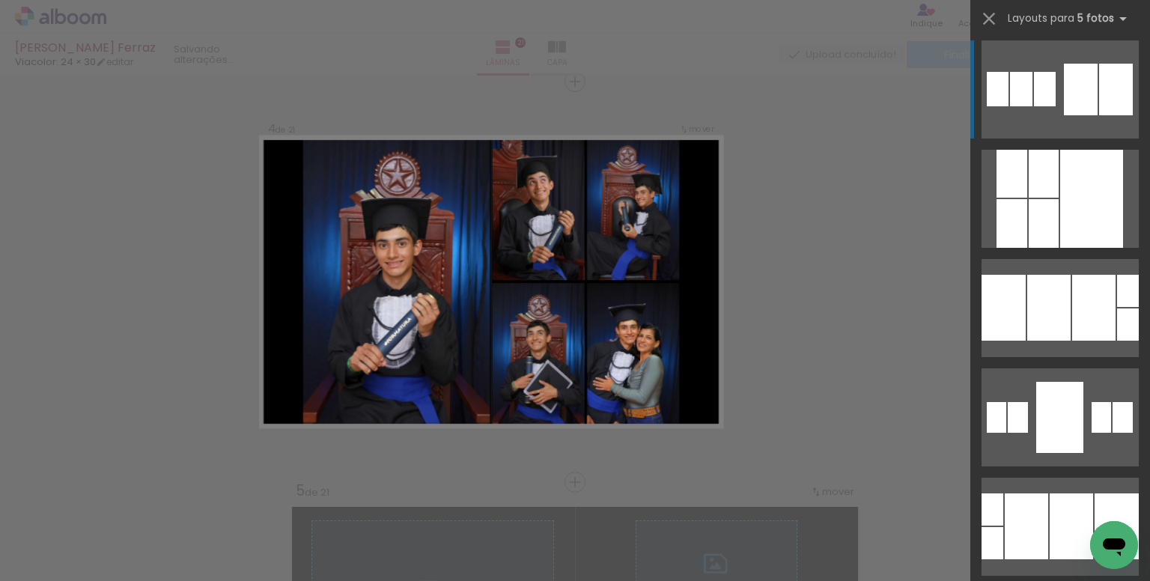
scroll to position [225, 0]
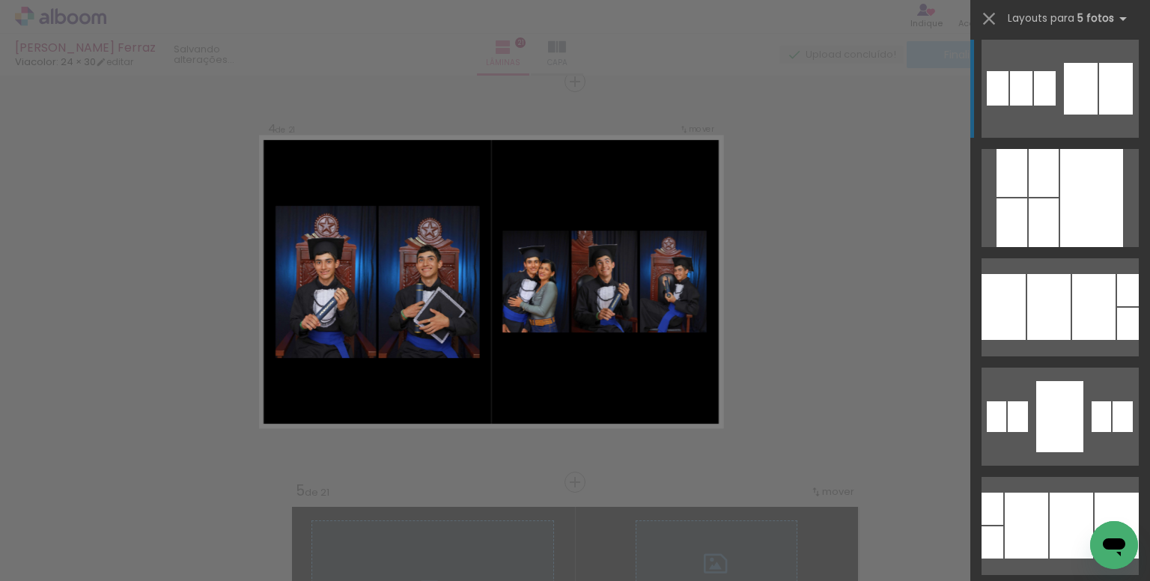
click at [1072, 93] on div at bounding box center [1081, 89] width 34 height 52
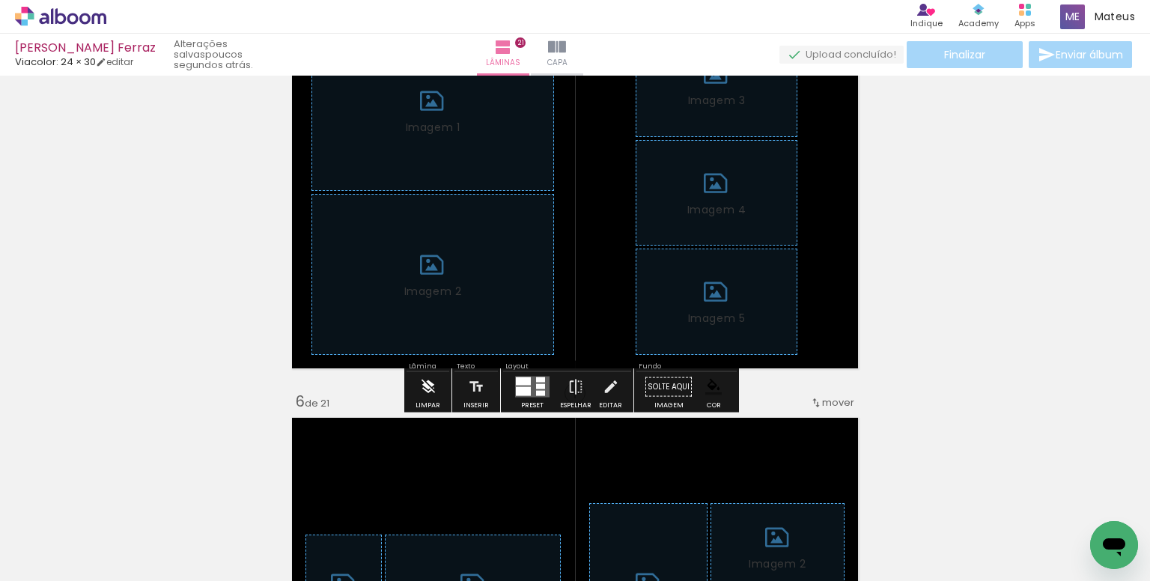
scroll to position [1745, 0]
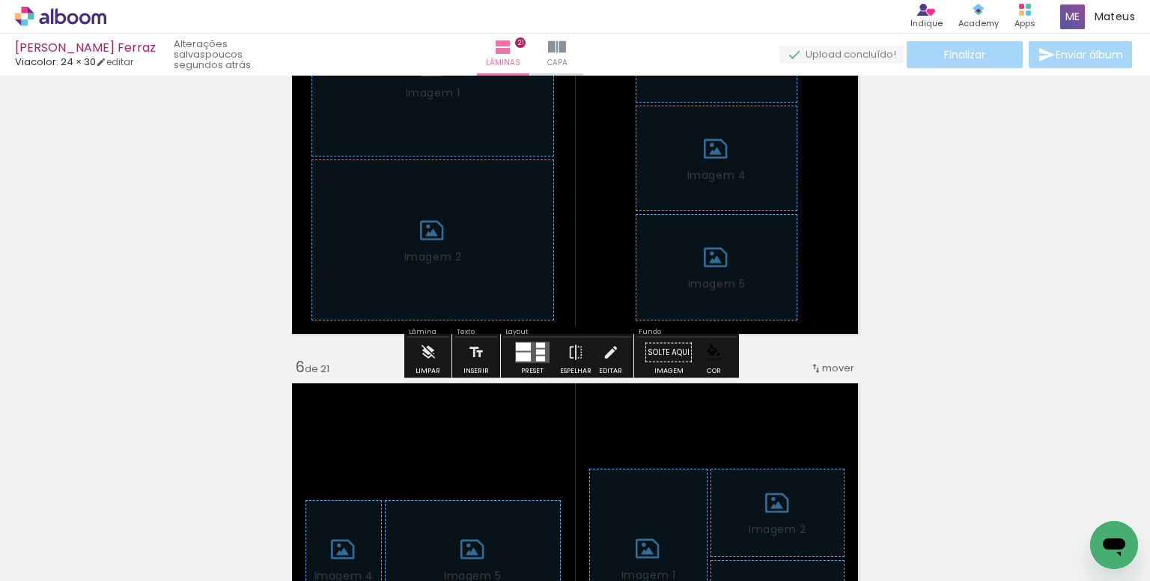
drag, startPoint x: 414, startPoint y: 354, endPoint x: 455, endPoint y: 354, distance: 41.2
click at [416, 354] on paper-button "Limpar" at bounding box center [428, 357] width 32 height 38
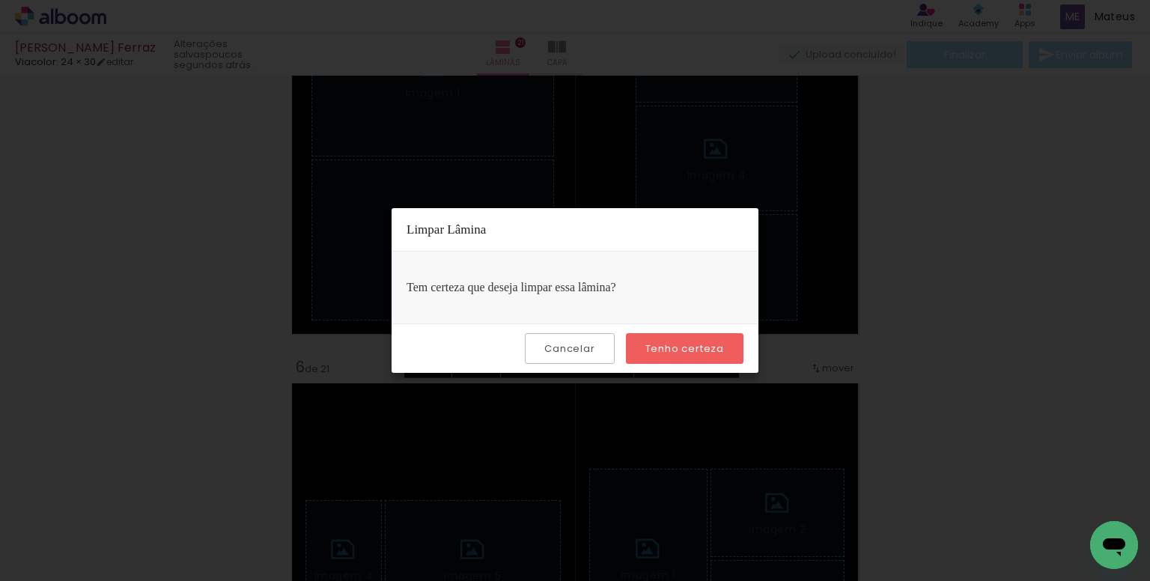
click at [676, 333] on paper-button "Tenho certeza" at bounding box center [685, 348] width 118 height 31
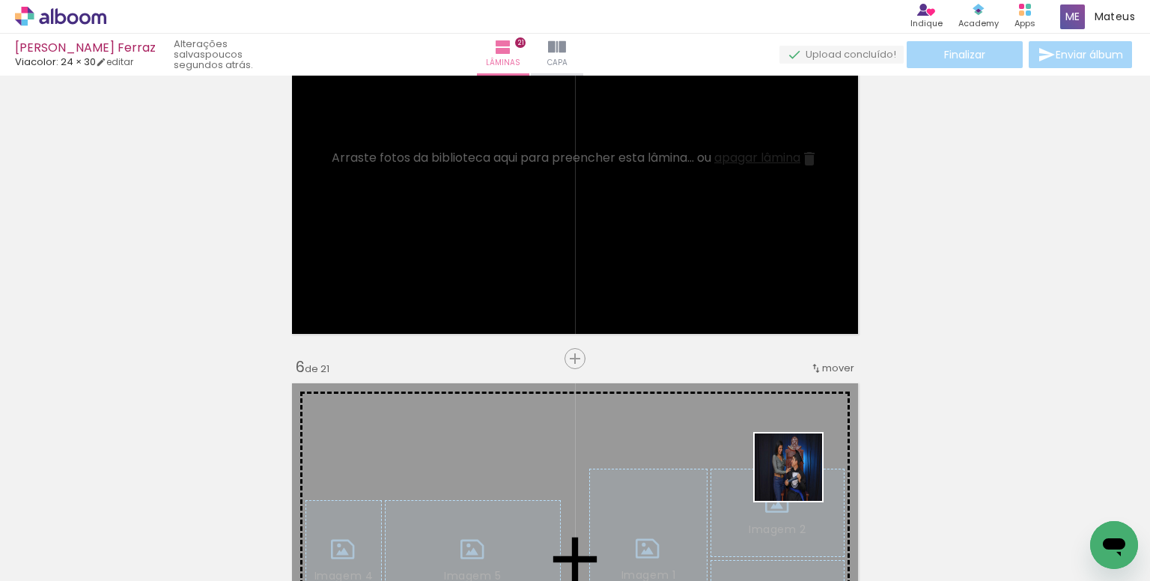
drag, startPoint x: 809, startPoint y: 518, endPoint x: 734, endPoint y: 402, distance: 138.1
click at [727, 258] on quentale-workspace at bounding box center [575, 290] width 1150 height 581
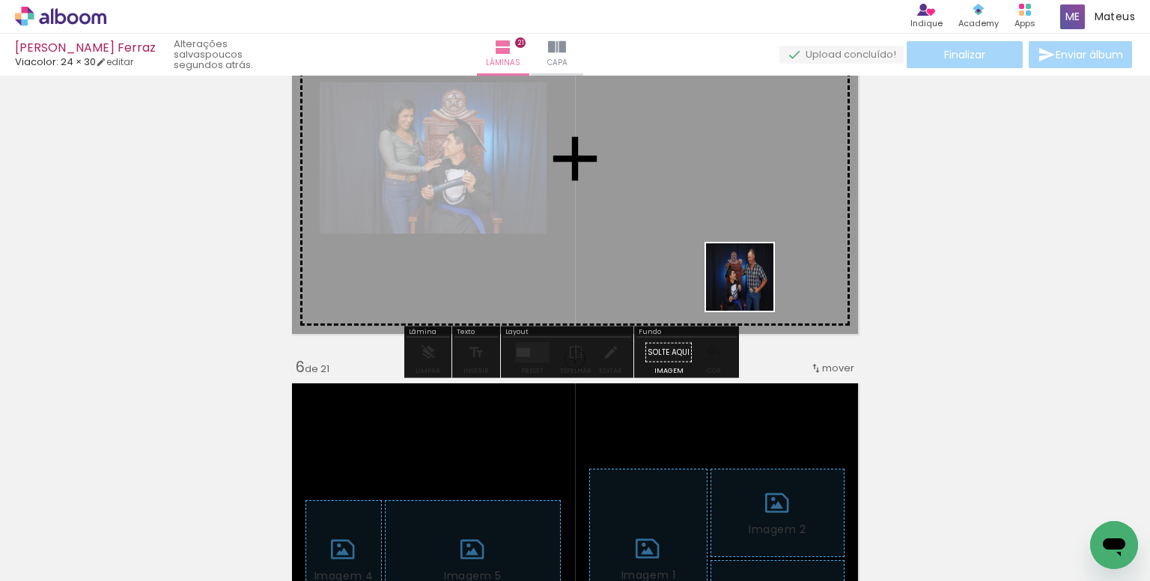
drag, startPoint x: 745, startPoint y: 458, endPoint x: 749, endPoint y: 264, distance: 193.3
click at [749, 264] on quentale-workspace at bounding box center [575, 290] width 1150 height 581
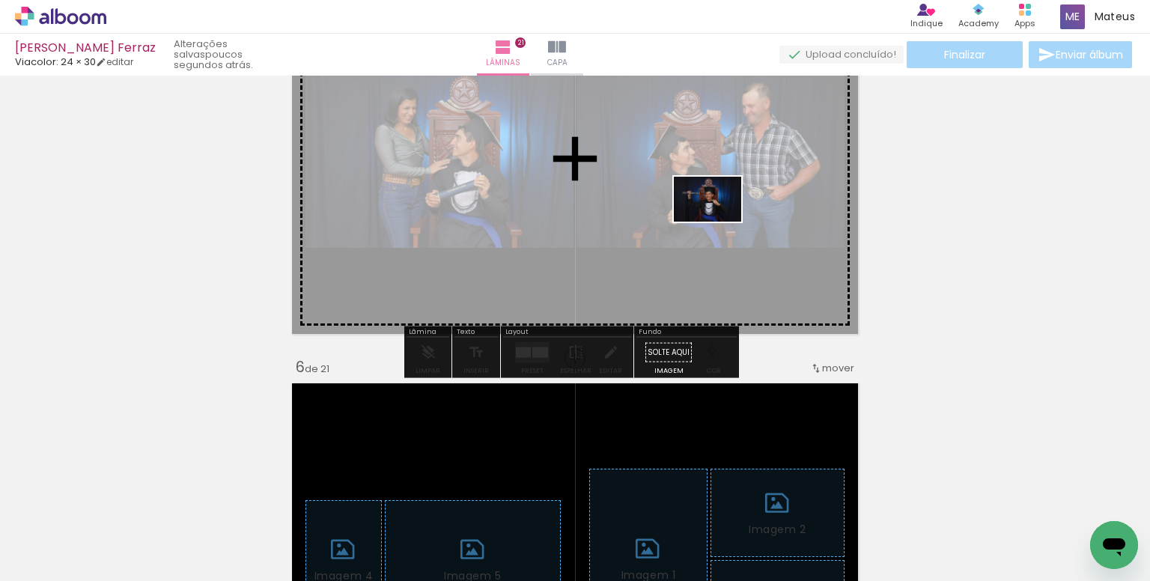
drag, startPoint x: 656, startPoint y: 530, endPoint x: 719, endPoint y: 222, distance: 314.9
click at [719, 222] on quentale-workspace at bounding box center [575, 290] width 1150 height 581
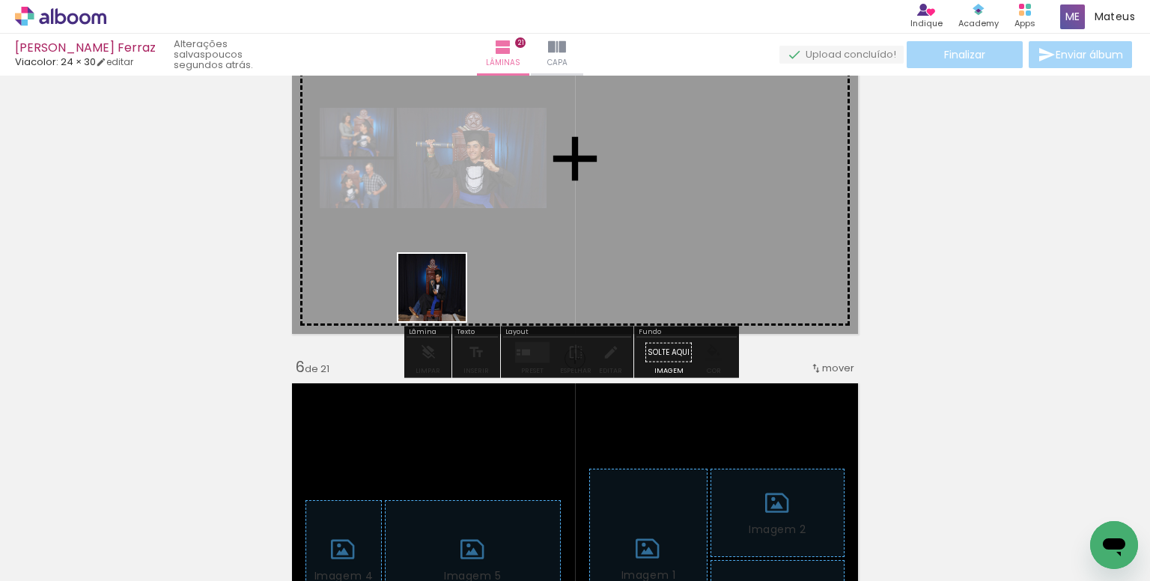
drag, startPoint x: 374, startPoint y: 450, endPoint x: 455, endPoint y: 257, distance: 209.5
click at [455, 257] on quentale-workspace at bounding box center [575, 290] width 1150 height 581
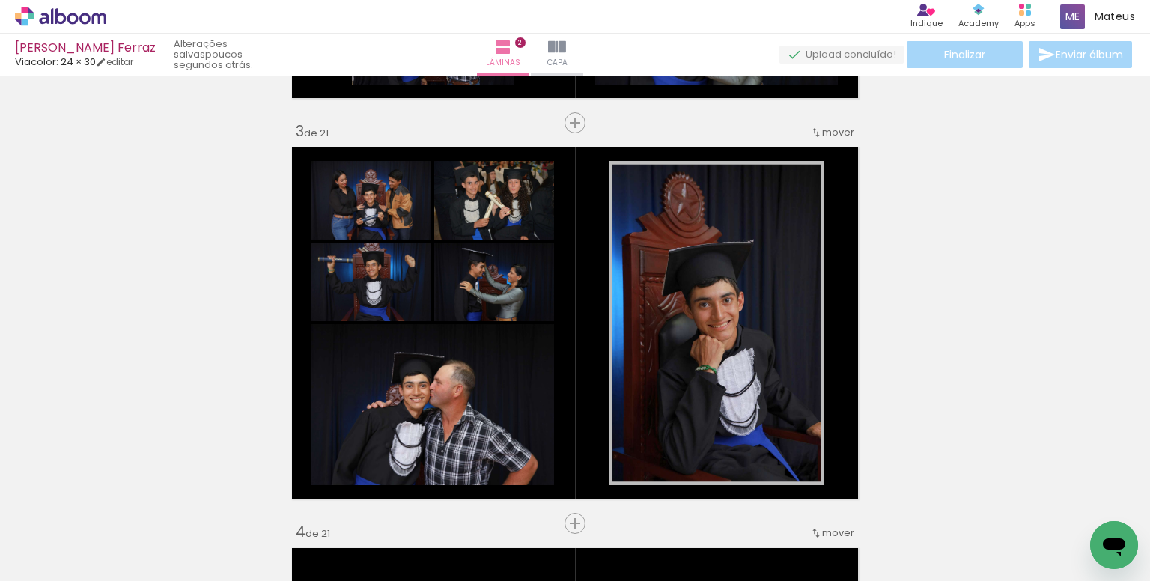
scroll to position [846, 0]
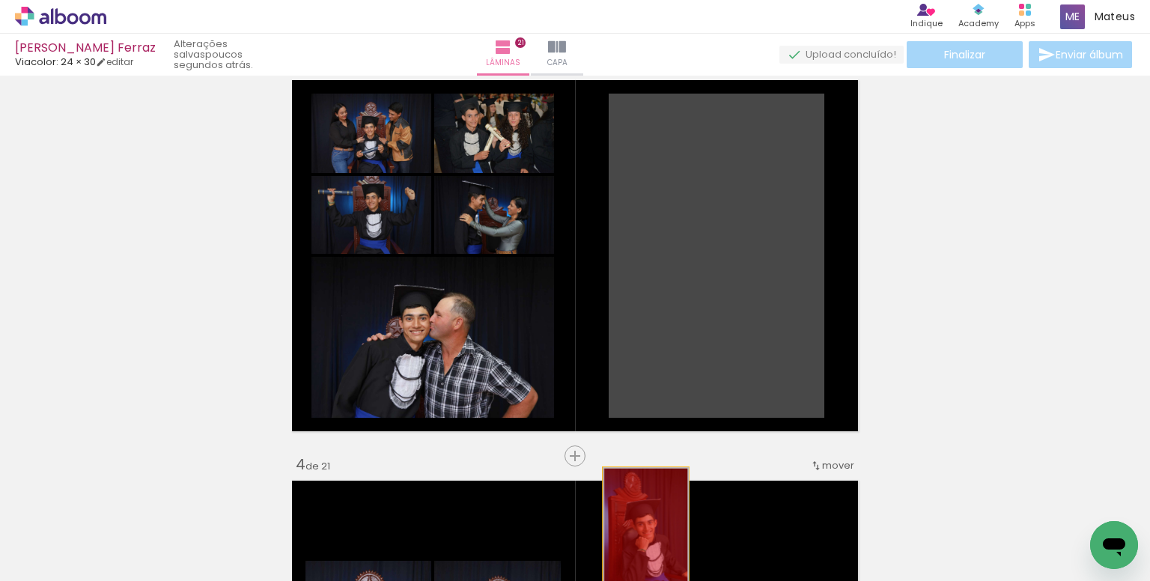
drag, startPoint x: 670, startPoint y: 278, endPoint x: 647, endPoint y: 468, distance: 191.6
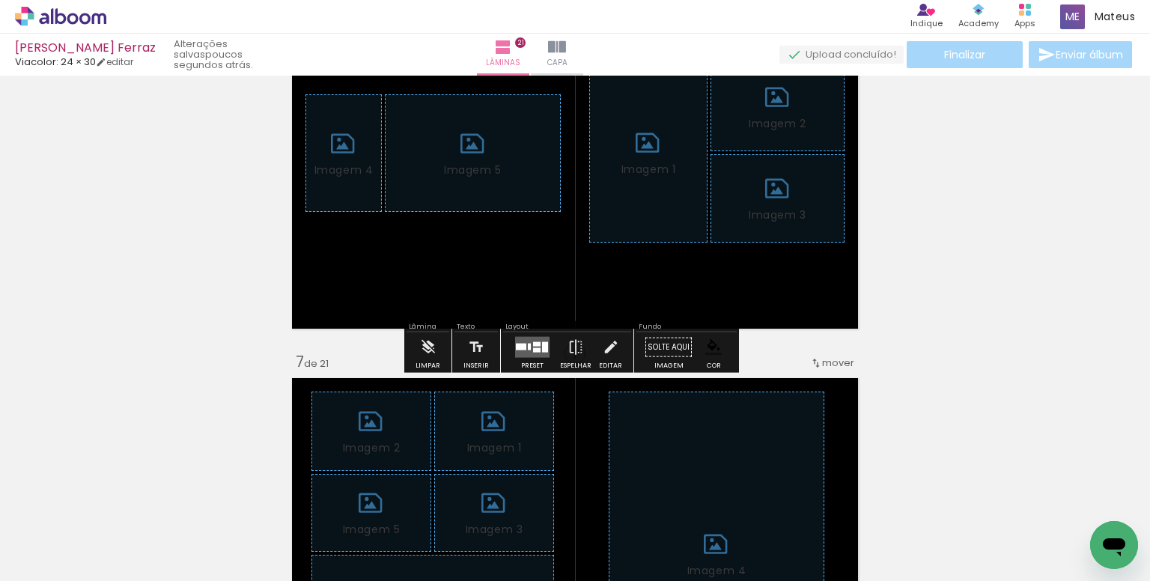
scroll to position [2194, 0]
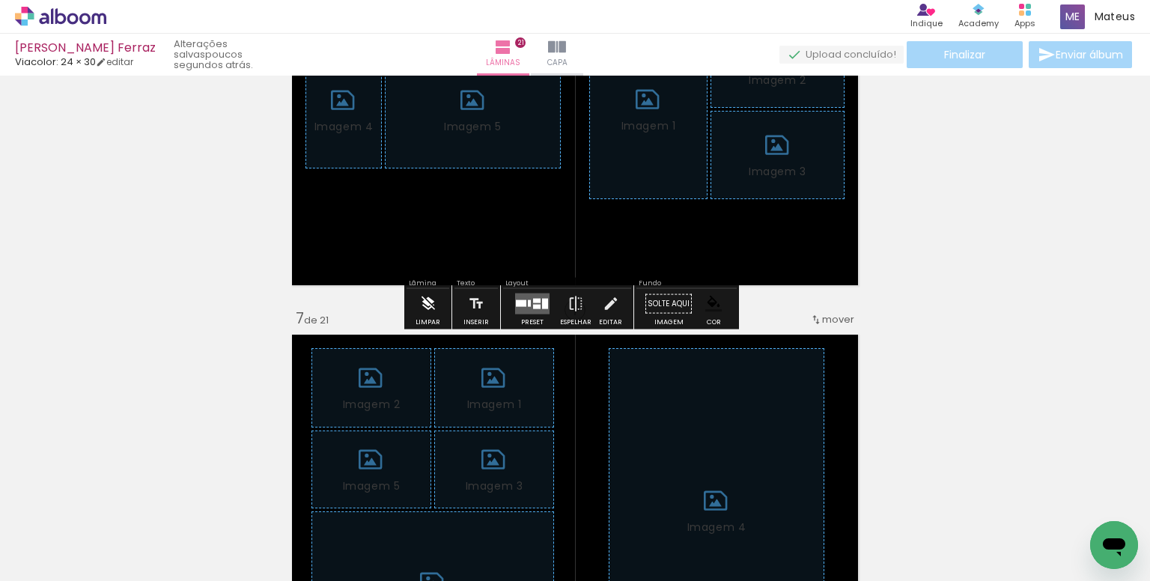
click at [431, 306] on iron-icon at bounding box center [428, 304] width 16 height 30
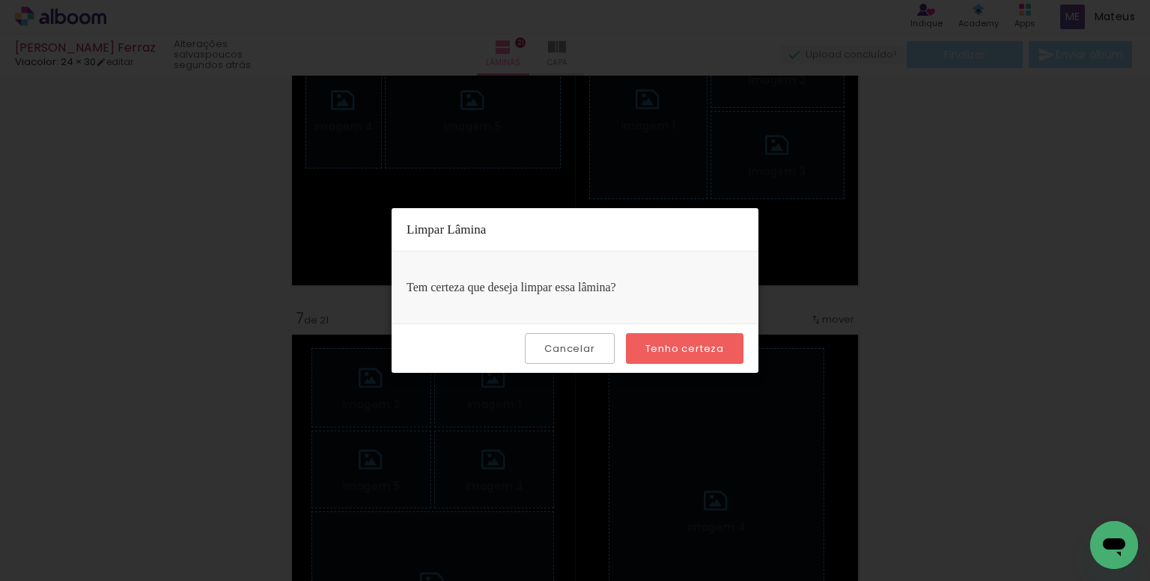
click at [695, 359] on paper-button "Tenho certeza" at bounding box center [685, 348] width 118 height 31
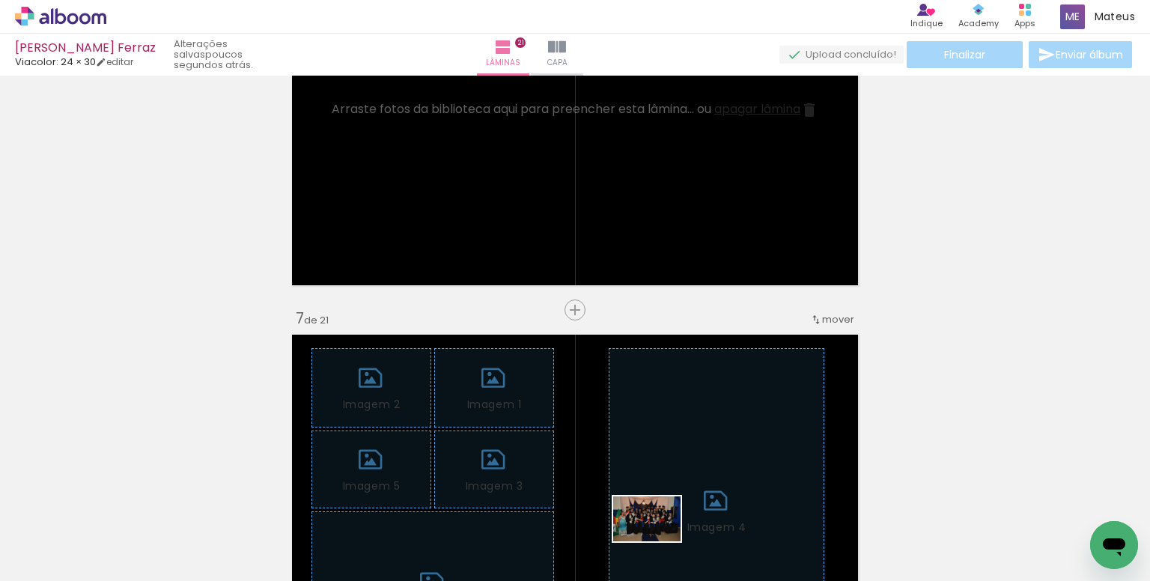
drag, startPoint x: 646, startPoint y: 533, endPoint x: 632, endPoint y: 539, distance: 15.4
click at [653, 542] on div at bounding box center [653, 530] width 74 height 49
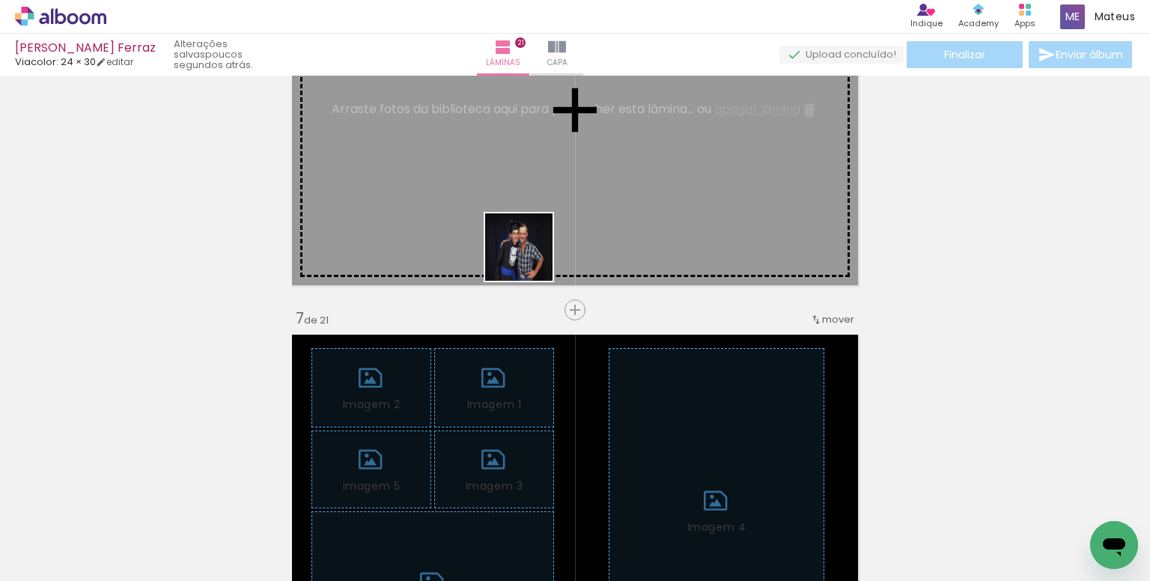
drag, startPoint x: 491, startPoint y: 532, endPoint x: 441, endPoint y: 453, distance: 93.9
click at [536, 189] on quentale-workspace at bounding box center [575, 290] width 1150 height 581
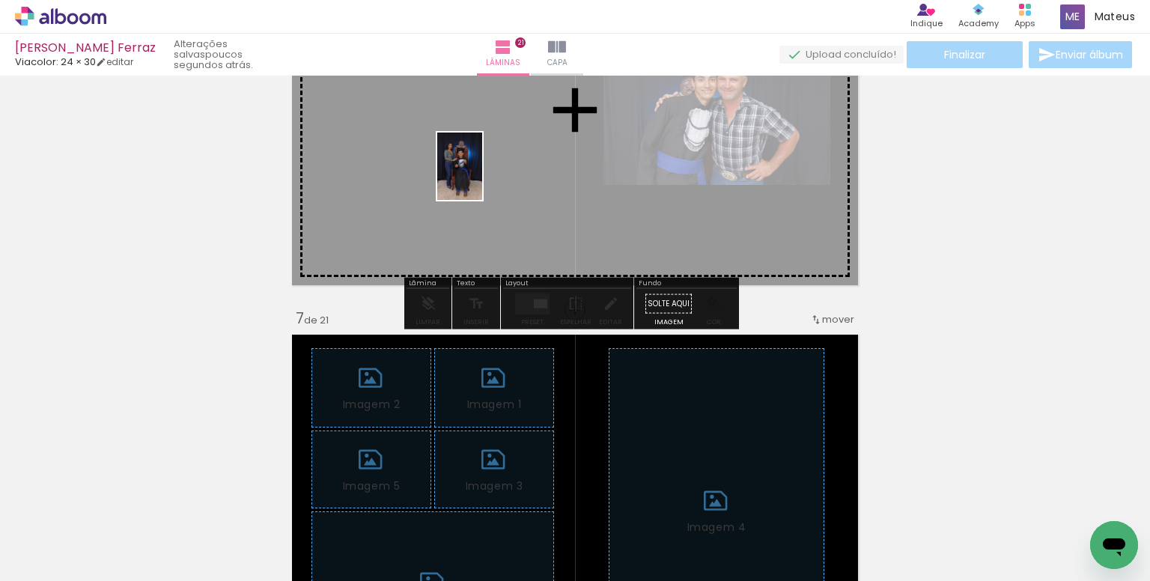
drag, startPoint x: 413, startPoint y: 530, endPoint x: 482, endPoint y: 177, distance: 359.6
click at [482, 177] on quentale-workspace at bounding box center [575, 290] width 1150 height 581
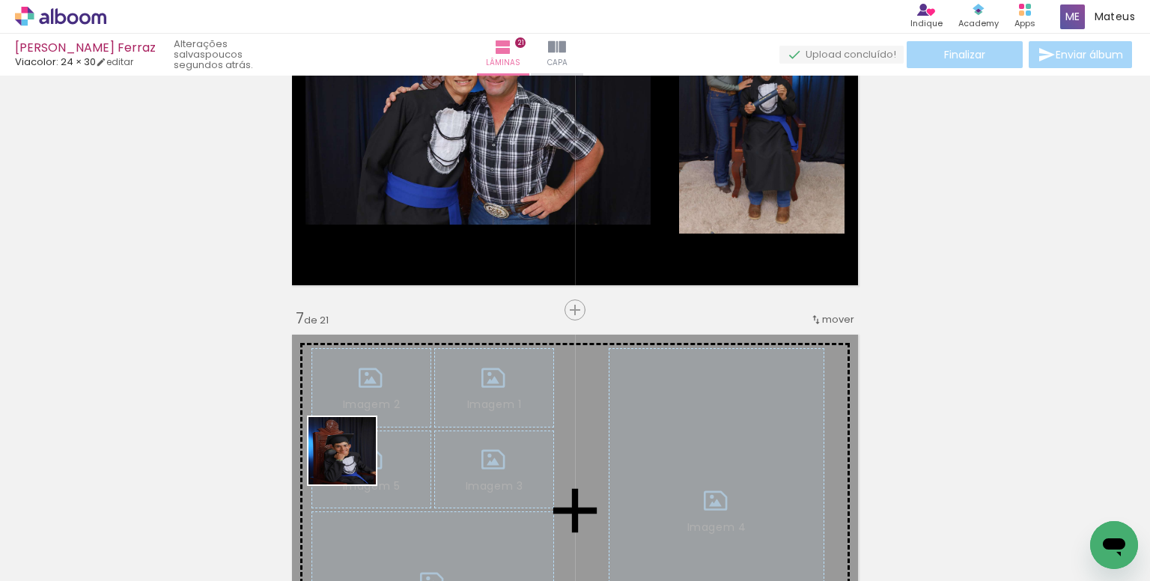
drag, startPoint x: 332, startPoint y: 504, endPoint x: 221, endPoint y: 455, distance: 121.4
click at [437, 204] on quentale-workspace at bounding box center [575, 290] width 1150 height 581
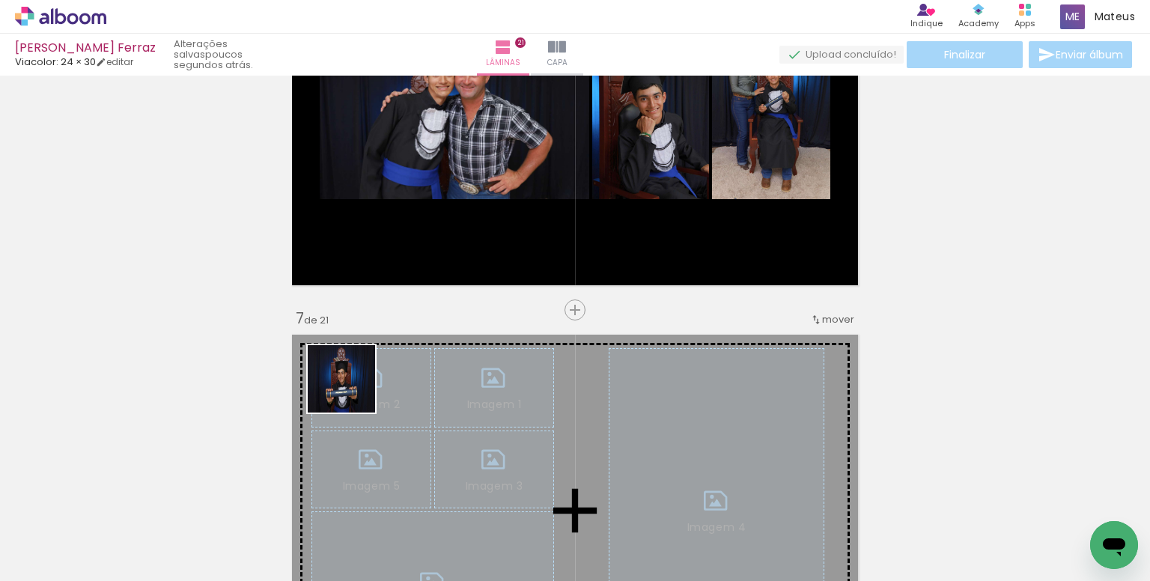
drag, startPoint x: 259, startPoint y: 449, endPoint x: 518, endPoint y: 248, distance: 327.6
click at [518, 248] on quentale-workspace at bounding box center [575, 290] width 1150 height 581
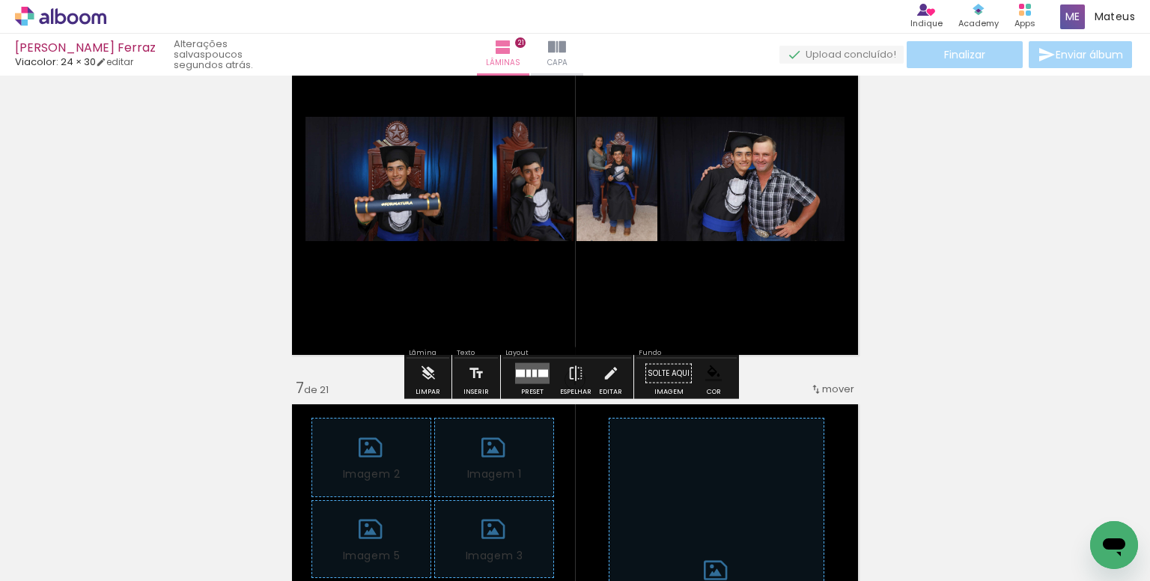
scroll to position [2120, 0]
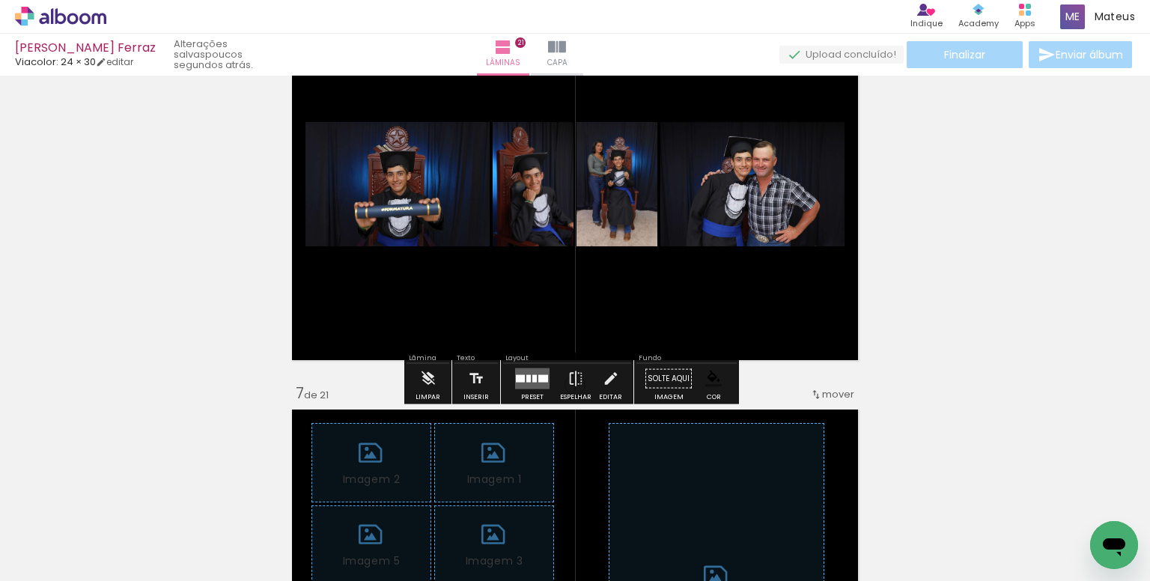
click at [530, 383] on quentale-layouter at bounding box center [532, 378] width 34 height 21
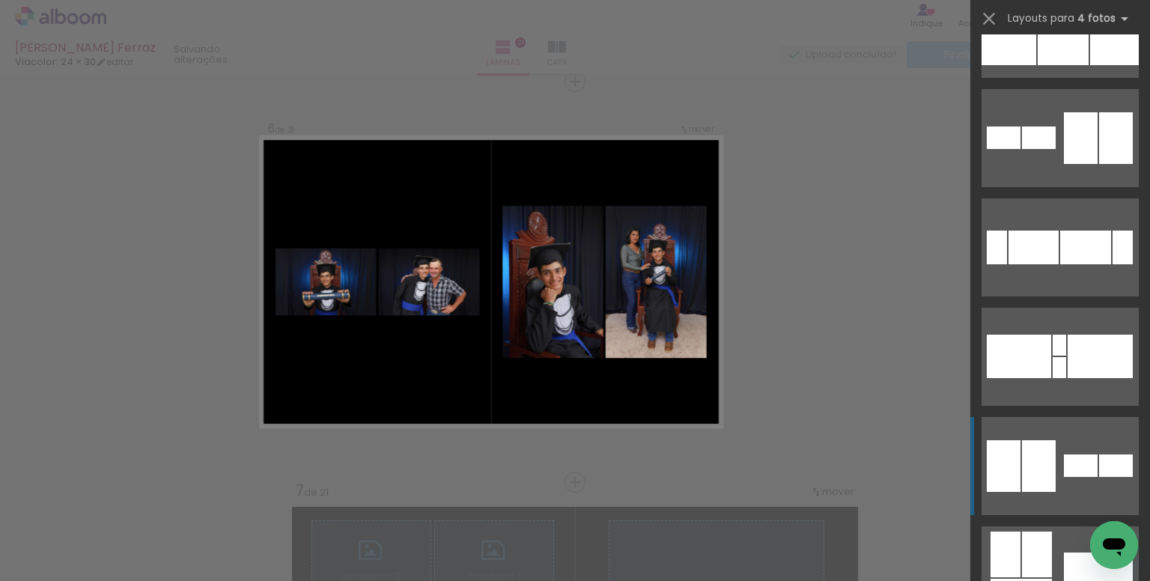
scroll to position [374, 0]
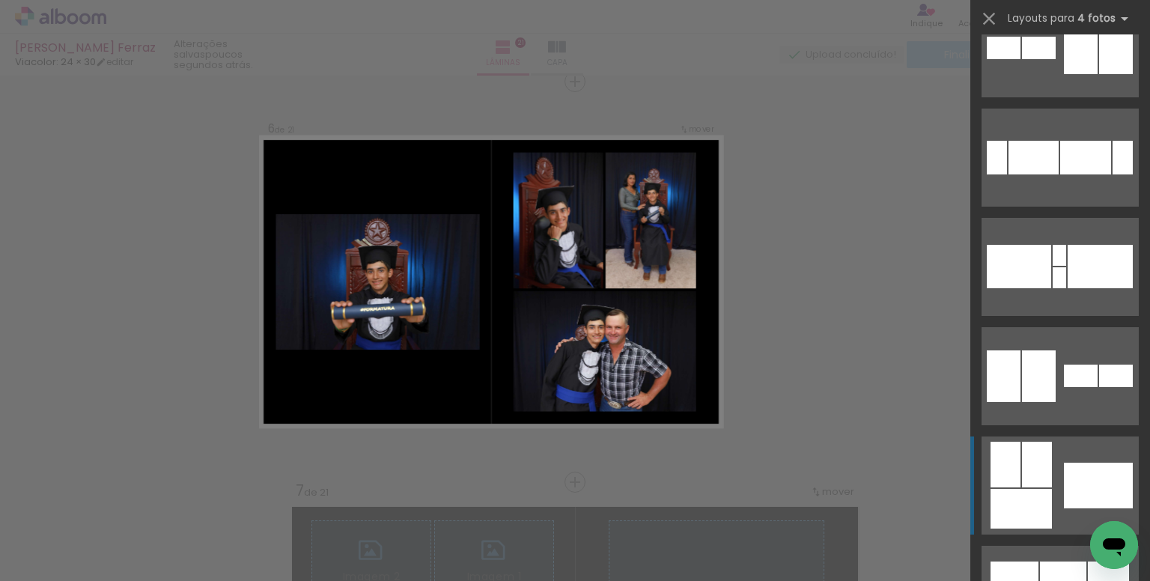
click at [1064, 470] on div at bounding box center [1098, 486] width 69 height 46
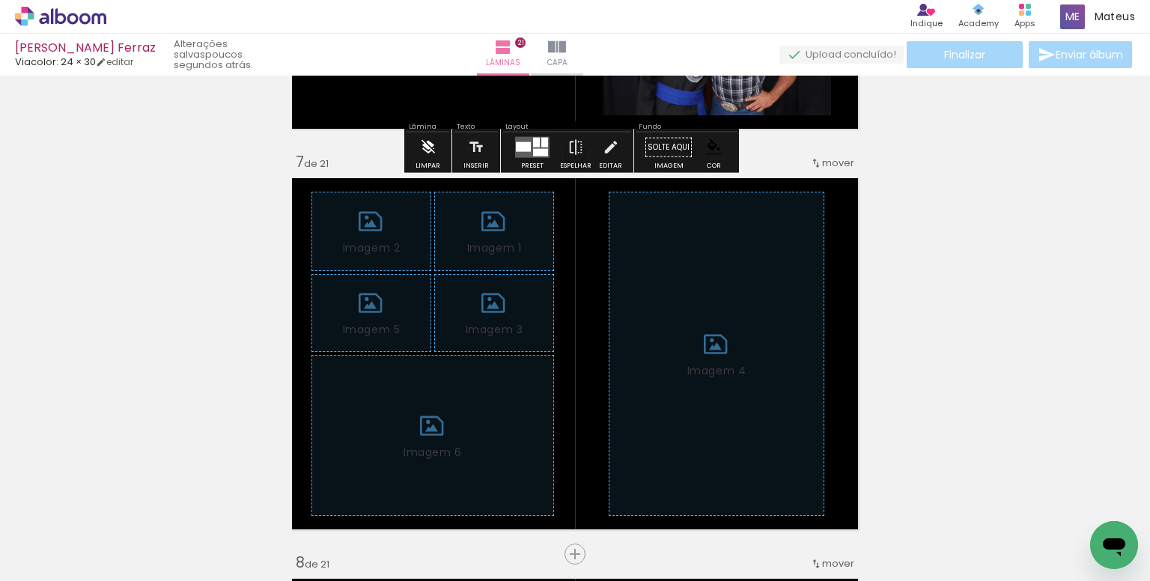
scroll to position [2397, 0]
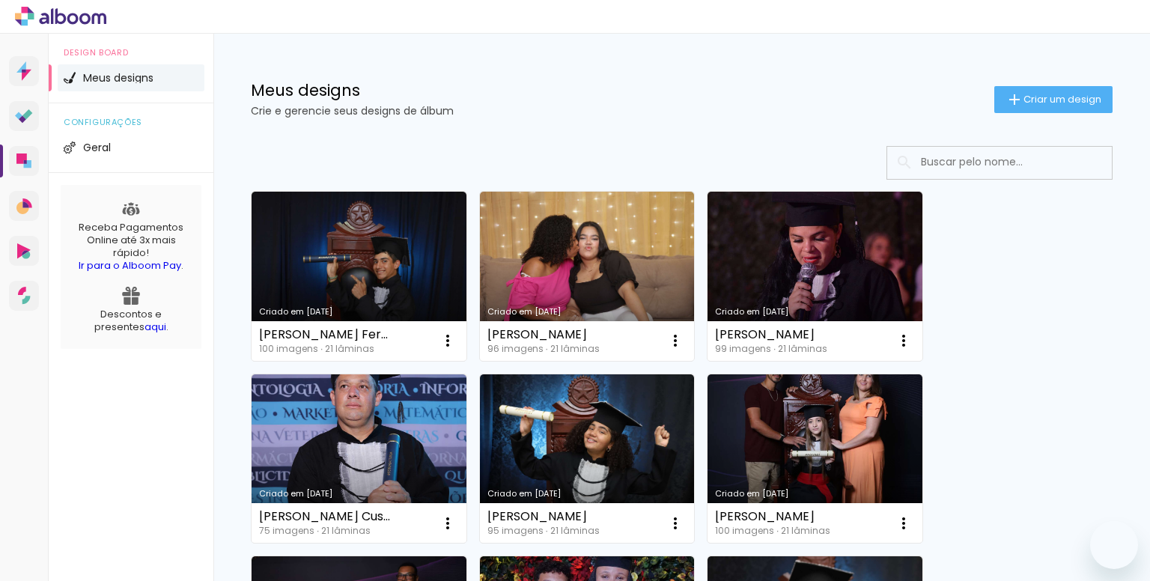
click at [288, 100] on div "Meus designs Crie e gerencie seus designs de álbum Criar um design" at bounding box center [681, 82] width 937 height 97
click at [518, 88] on h1 "Meus designs" at bounding box center [623, 90] width 744 height 16
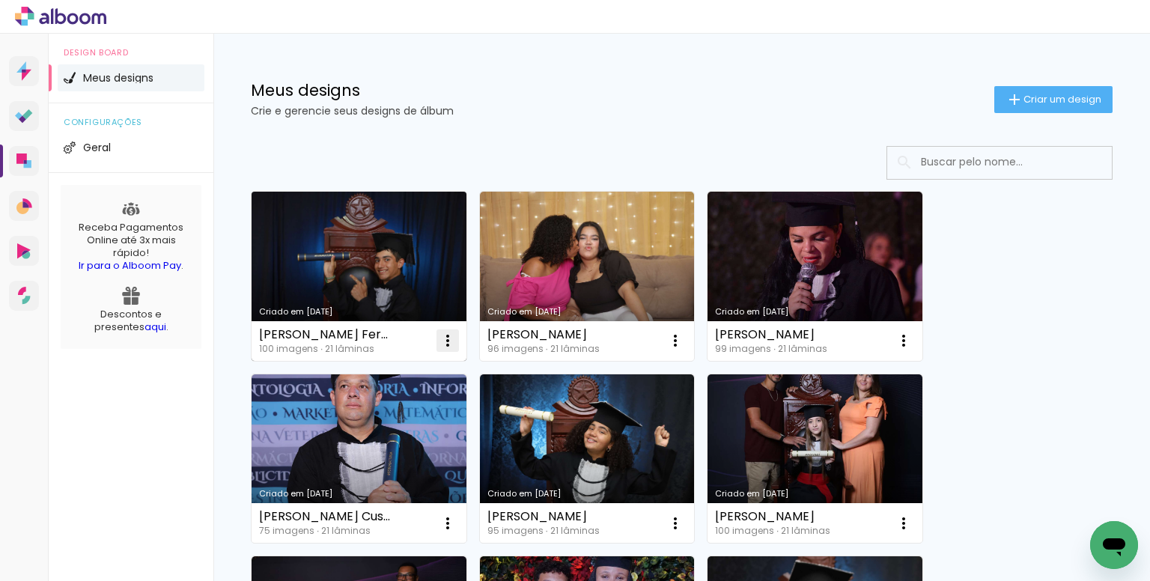
click at [440, 344] on iron-icon at bounding box center [448, 341] width 18 height 18
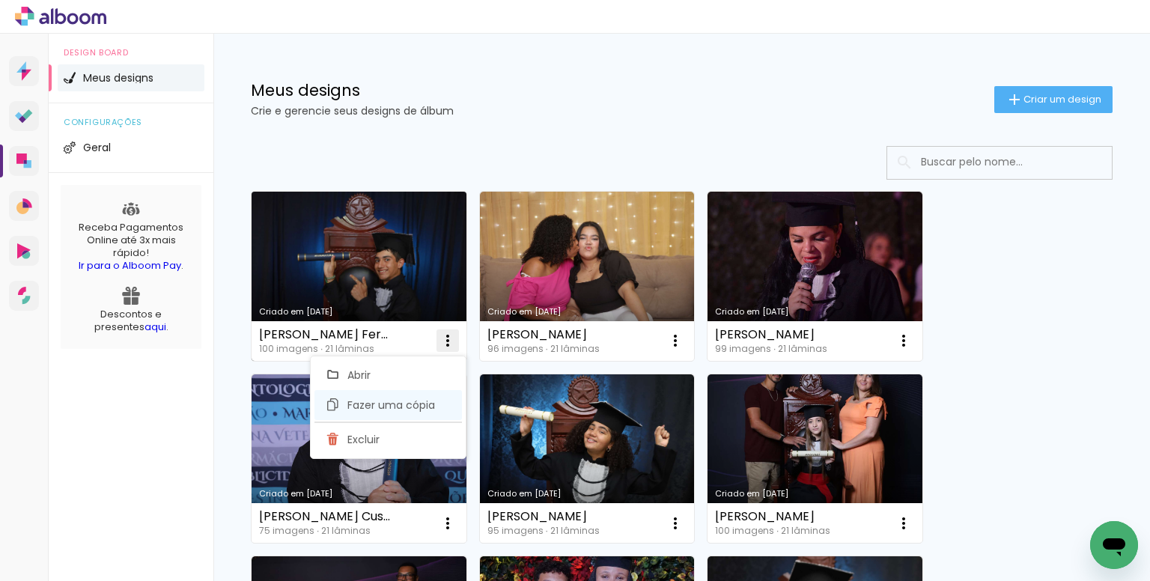
click at [407, 402] on span "Fazer uma cópia" at bounding box center [392, 405] width 88 height 10
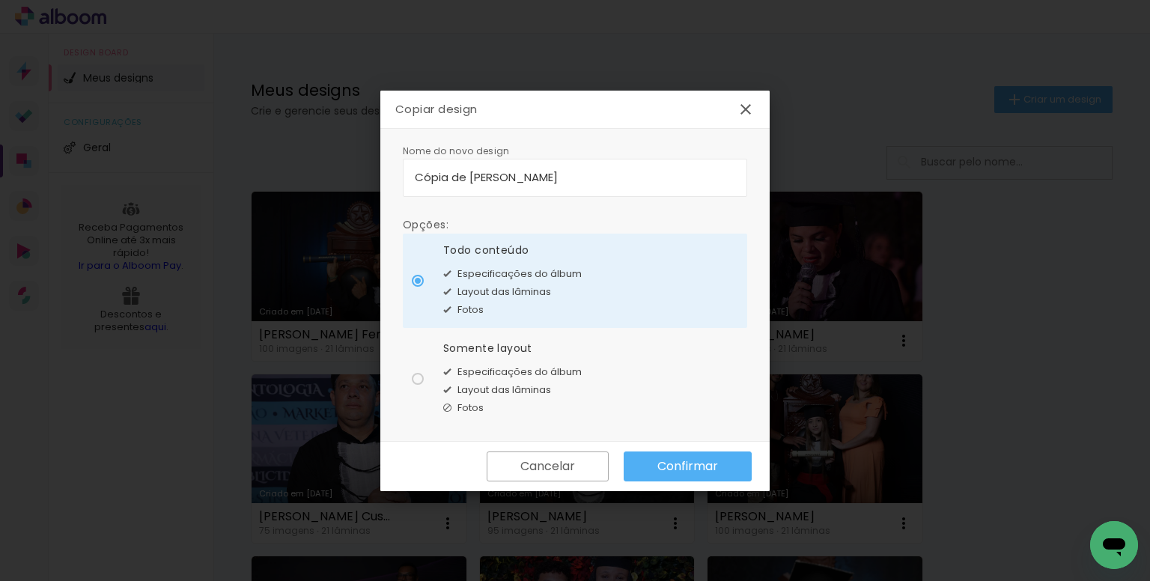
drag, startPoint x: 629, startPoint y: 171, endPoint x: 297, endPoint y: 172, distance: 332.5
click at [300, 174] on body "link( href="../../bower_components/polymer/polymer.html" rel="import" ) picture…" at bounding box center [575, 290] width 1150 height 581
type input "emanuelli"
type paper-input "emanuelli"
click at [537, 177] on input "emanuelli" at bounding box center [575, 177] width 321 height 17
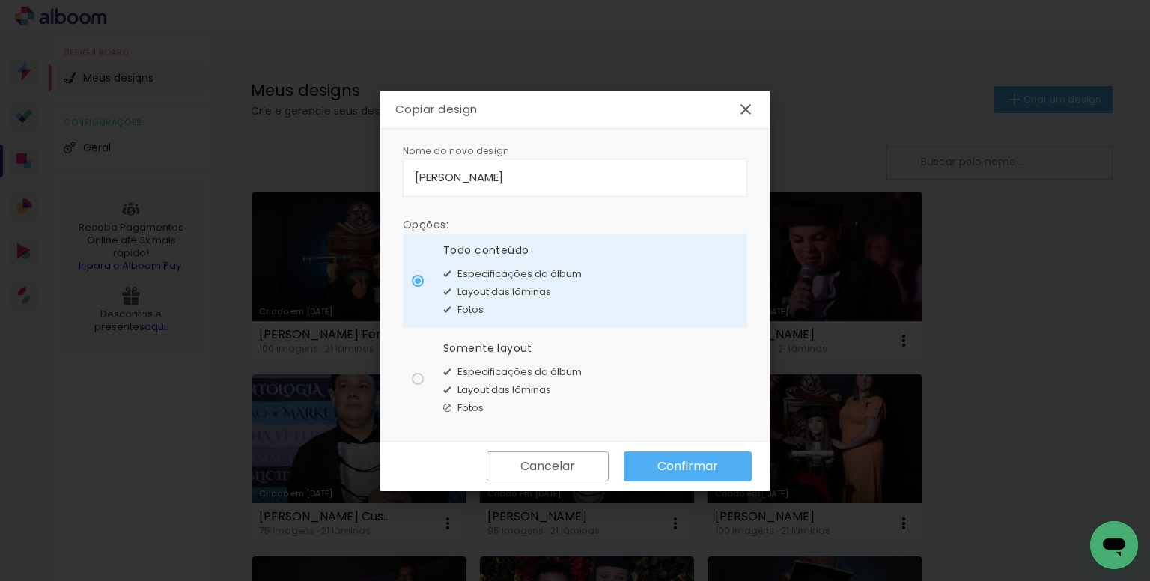
type input "emanuellie da silva abreu"
type paper-input "emanuellie da silva abreu"
click at [578, 401] on div "Fotos" at bounding box center [512, 408] width 139 height 18
type paper-radio-button "on"
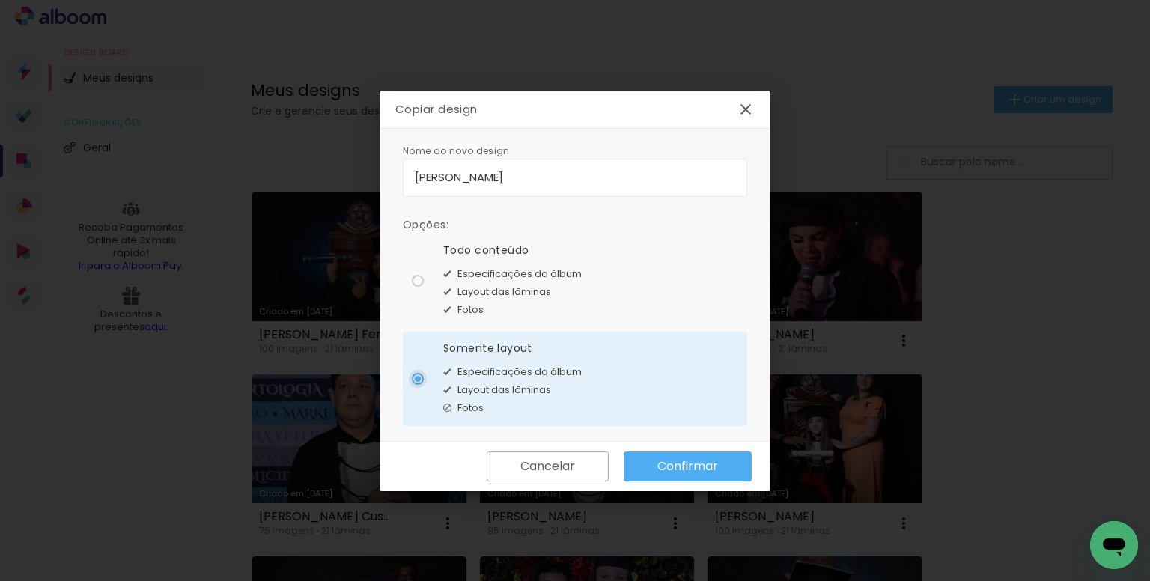
drag, startPoint x: 473, startPoint y: 176, endPoint x: 489, endPoint y: 215, distance: 42.3
click at [473, 177] on input "emanuellie da silva abreu" at bounding box center [575, 177] width 321 height 17
type input "emanuelle da silva abreu"
type paper-input "emanuelle da silva abreu"
click at [719, 459] on paper-button "Confirmar" at bounding box center [688, 467] width 128 height 30
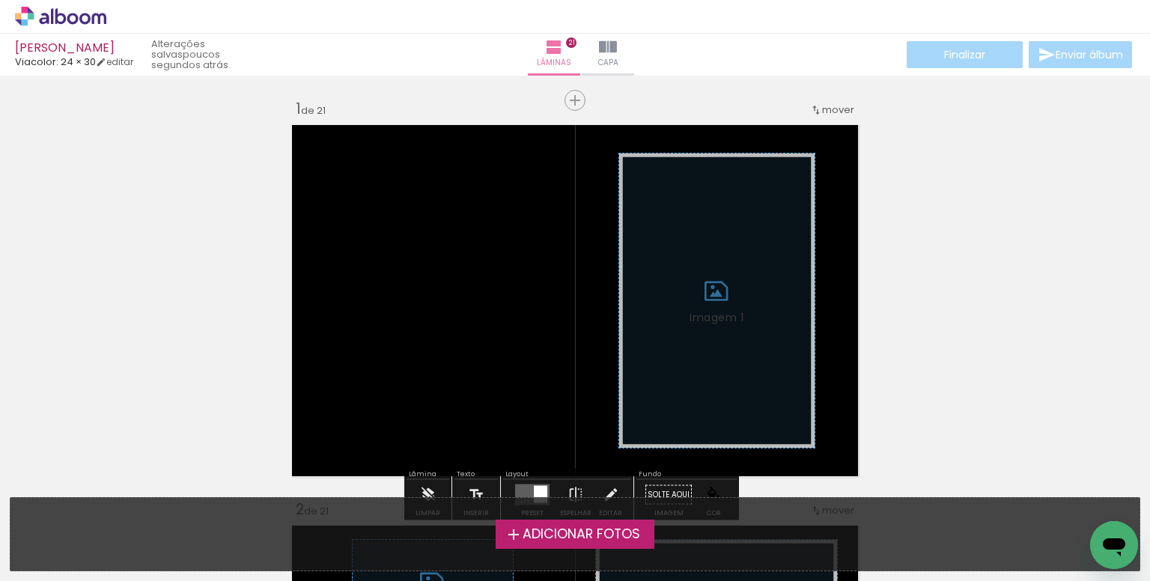
click at [549, 533] on span "Adicionar Fotos" at bounding box center [582, 534] width 118 height 13
click at [0, 0] on input "file" at bounding box center [0, 0] width 0 height 0
click at [530, 530] on span "Adicionar Fotos" at bounding box center [582, 534] width 118 height 13
click at [0, 0] on input "file" at bounding box center [0, 0] width 0 height 0
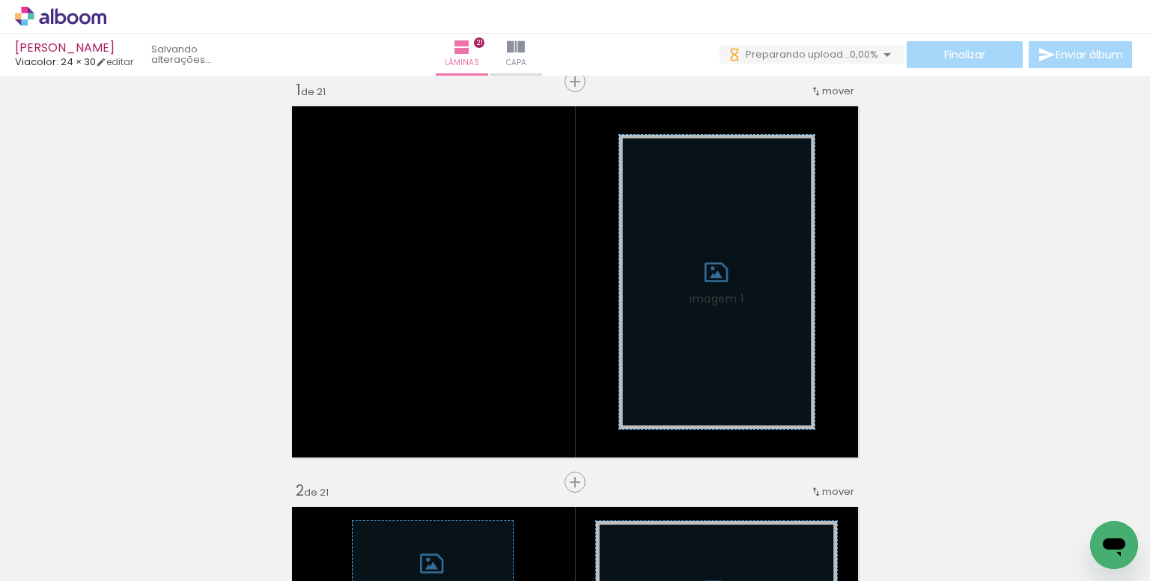
scroll to position [0, 2339]
click at [63, 555] on span "Adicionar Fotos" at bounding box center [53, 561] width 45 height 16
click at [0, 0] on input "file" at bounding box center [0, 0] width 0 height 0
